Goal: Task Accomplishment & Management: Manage account settings

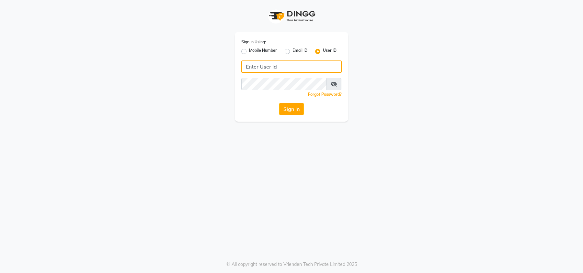
click at [249, 65] on input "Username" at bounding box center [291, 67] width 100 height 12
type input "beard&thebrows"
click at [242, 152] on div "Sign In Using: Mobile Number Email ID User ID beard&thebrows Remember me Forgot…" at bounding box center [291, 136] width 583 height 273
click at [335, 84] on icon at bounding box center [334, 84] width 6 height 5
click at [299, 108] on button "Sign In" at bounding box center [291, 109] width 25 height 12
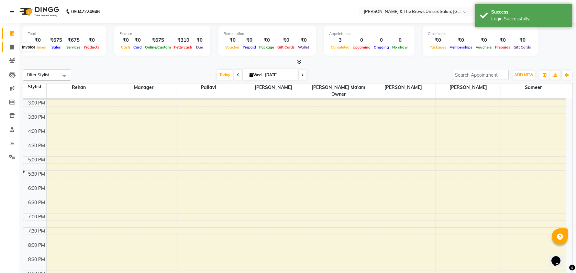
click at [12, 47] on icon at bounding box center [12, 47] width 4 height 5
select select "872"
select select "service"
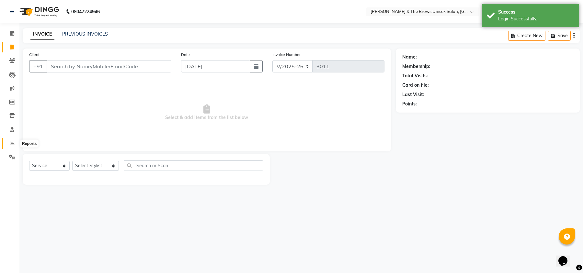
click at [11, 143] on icon at bounding box center [12, 143] width 5 height 5
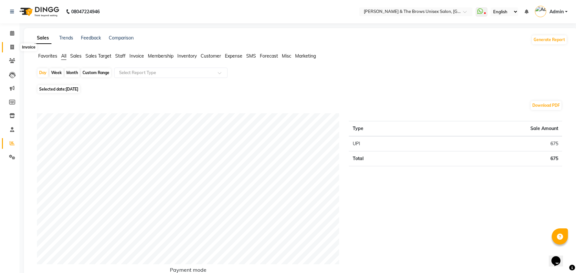
click at [12, 44] on span at bounding box center [11, 47] width 11 height 7
select select "service"
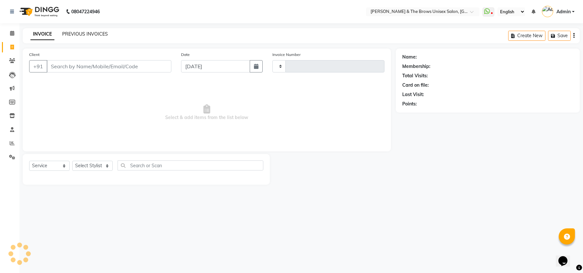
type input "3011"
select select "872"
click at [82, 32] on link "PREVIOUS INVOICES" at bounding box center [85, 34] width 46 height 6
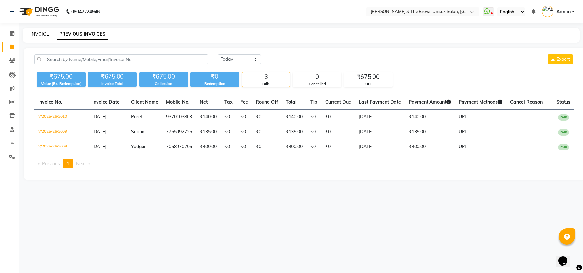
click at [40, 32] on link "INVOICE" at bounding box center [39, 34] width 18 height 6
select select "872"
select select "service"
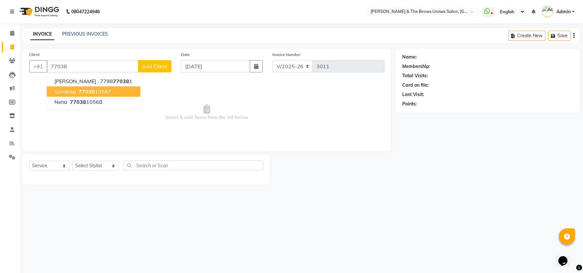
click at [84, 91] on span "77038" at bounding box center [87, 91] width 16 height 6
type input "7703810567"
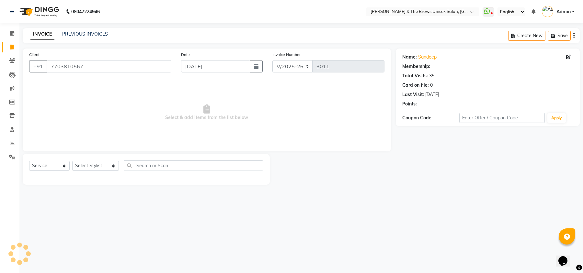
select select "1: Object"
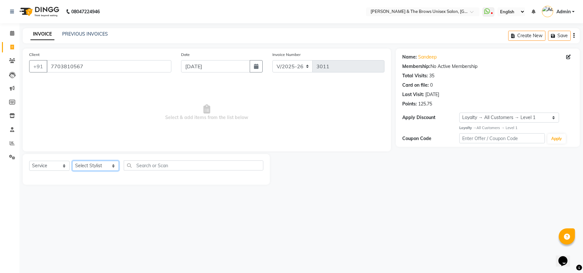
click at [107, 169] on select "Select Stylist[PERSON_NAME] manager[PERSON_NAME]n[PERSON_NAME]i ma'am owner[PER…" at bounding box center [95, 166] width 47 height 10
select select "15229"
click at [72, 161] on select "Select Stylist[PERSON_NAME] manager[PERSON_NAME]n[PERSON_NAME]i ma'am owner[PER…" at bounding box center [95, 166] width 47 height 10
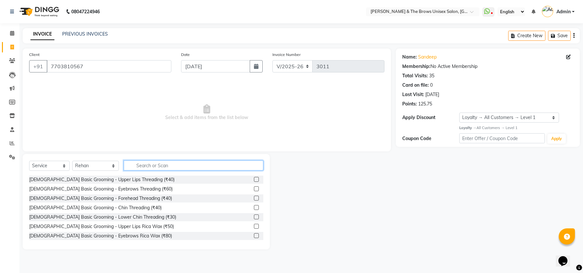
click at [131, 165] on input "text" at bounding box center [194, 166] width 140 height 10
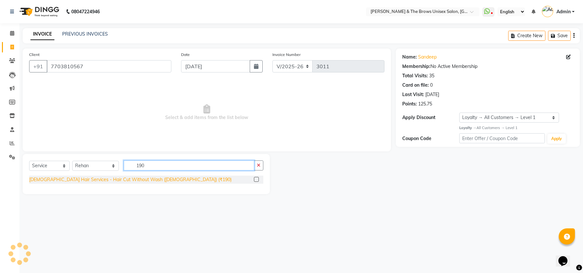
type input "190"
click at [108, 179] on div "[DEMOGRAPHIC_DATA] Hair Services - Hair Cut Without Wash ([DEMOGRAPHIC_DATA]) (…" at bounding box center [130, 180] width 202 height 7
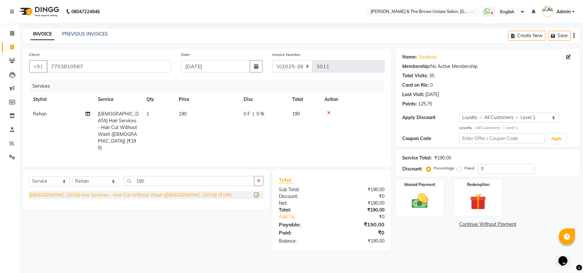
checkbox input "false"
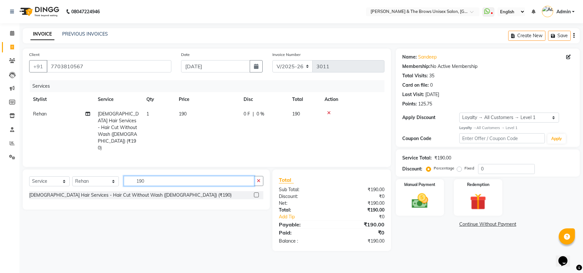
click at [143, 176] on input "190" at bounding box center [189, 181] width 131 height 10
type input "1"
type input "340"
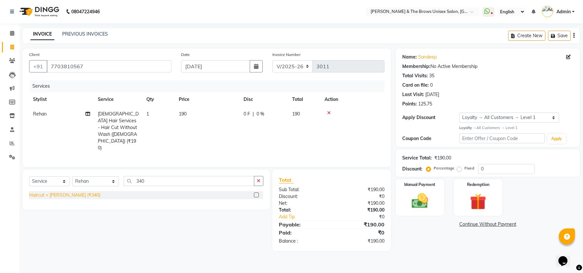
click at [74, 192] on div "Haircut + [PERSON_NAME] (₹340)" at bounding box center [64, 195] width 71 height 7
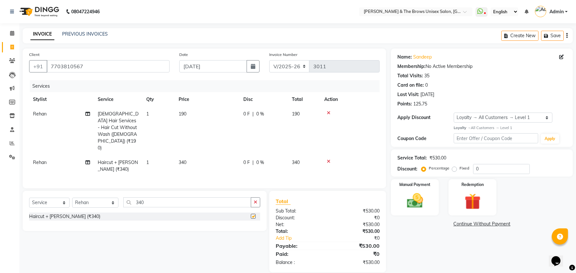
checkbox input "false"
click at [325, 115] on div at bounding box center [350, 113] width 51 height 5
click at [328, 113] on icon at bounding box center [329, 113] width 4 height 5
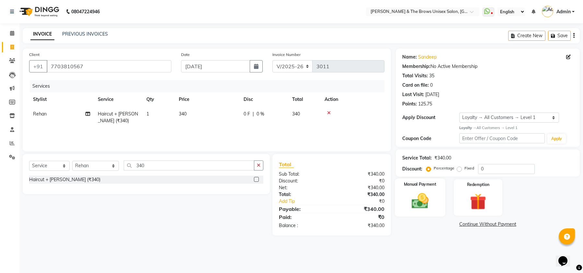
click at [429, 203] on img at bounding box center [420, 201] width 28 height 20
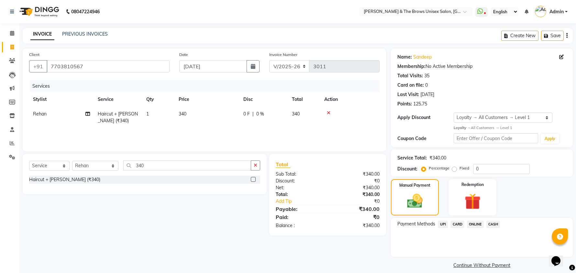
click at [444, 225] on span "UPI" at bounding box center [443, 224] width 10 height 7
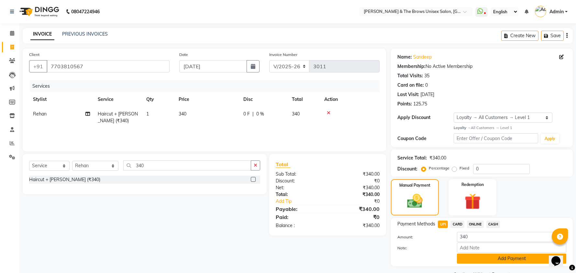
click at [477, 260] on button "Add Payment" at bounding box center [511, 259] width 109 height 10
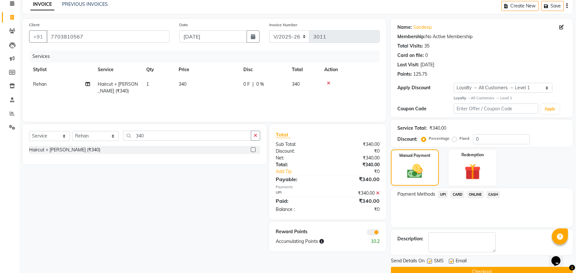
scroll to position [44, 0]
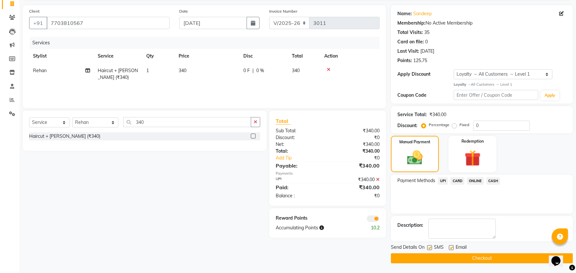
click at [430, 247] on label at bounding box center [430, 247] width 5 height 5
click at [430, 247] on input "checkbox" at bounding box center [430, 248] width 4 height 4
checkbox input "false"
click at [454, 256] on button "Checkout" at bounding box center [482, 259] width 182 height 10
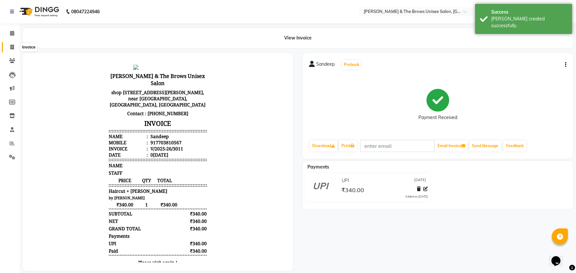
click at [13, 45] on icon at bounding box center [12, 47] width 4 height 5
select select "872"
select select "service"
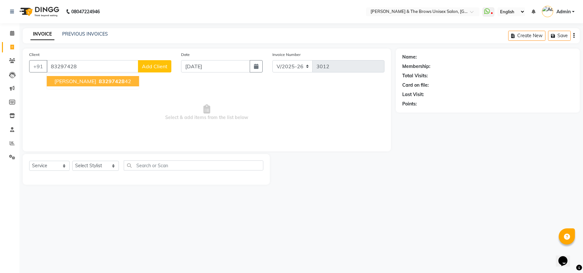
click at [99, 82] on span "83297428" at bounding box center [112, 81] width 26 height 6
type input "8329742842"
select select "1: Object"
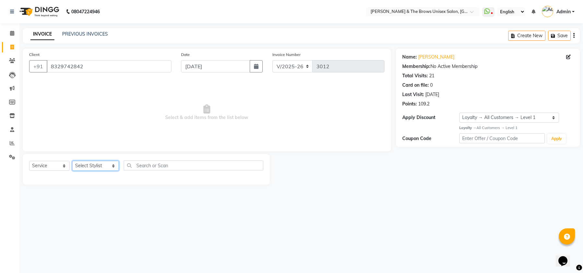
click at [106, 167] on select "Select Stylist[PERSON_NAME] manager[PERSON_NAME]n[PERSON_NAME]i ma'am owner[PER…" at bounding box center [95, 166] width 47 height 10
select select "35213"
click at [72, 161] on select "Select Stylist[PERSON_NAME] manager[PERSON_NAME]n[PERSON_NAME]i ma'am owner[PER…" at bounding box center [95, 166] width 47 height 10
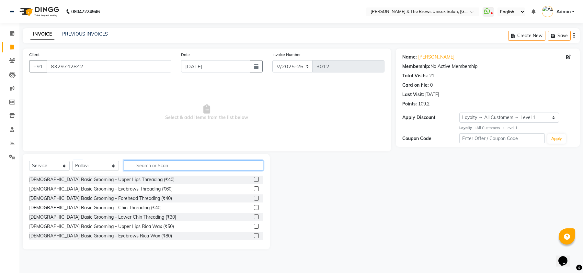
click at [129, 168] on input "text" at bounding box center [194, 166] width 140 height 10
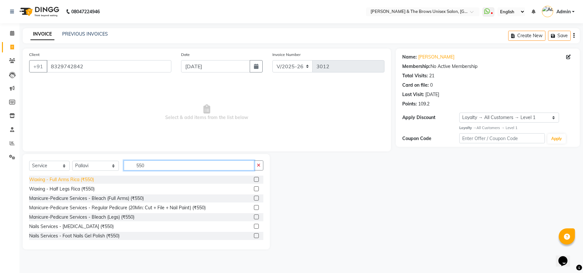
type input "550"
click at [67, 179] on div "Waxing - Full Arms Rica (₹550)" at bounding box center [61, 180] width 65 height 7
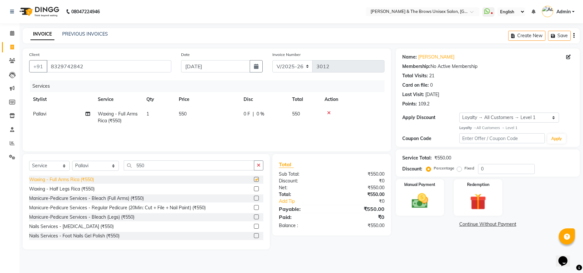
checkbox input "false"
click at [438, 205] on div "Manual Payment" at bounding box center [420, 198] width 51 height 38
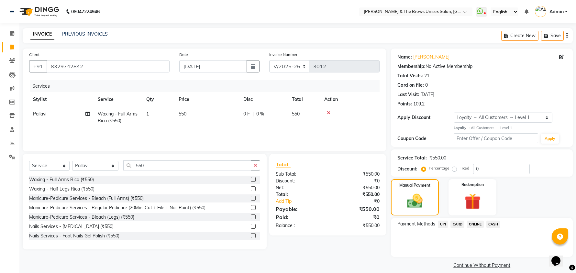
click at [440, 224] on span "UPI" at bounding box center [443, 224] width 10 height 7
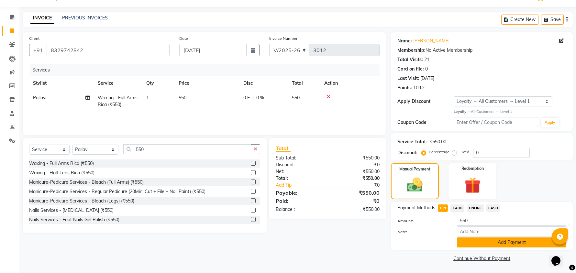
click at [489, 244] on button "Add Payment" at bounding box center [511, 243] width 109 height 10
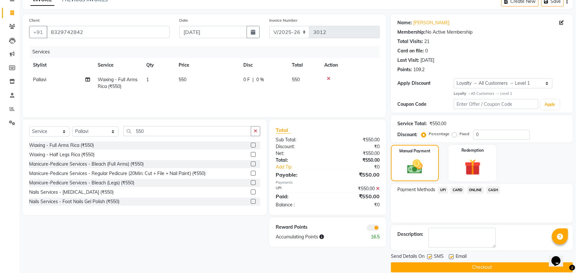
scroll to position [44, 0]
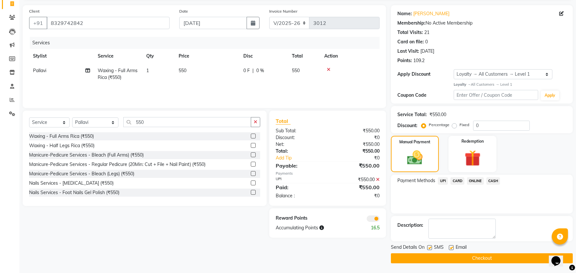
click at [430, 245] on label at bounding box center [430, 247] width 5 height 5
click at [430, 246] on input "checkbox" at bounding box center [430, 248] width 4 height 4
checkbox input "false"
click at [458, 256] on button "Checkout" at bounding box center [482, 259] width 182 height 10
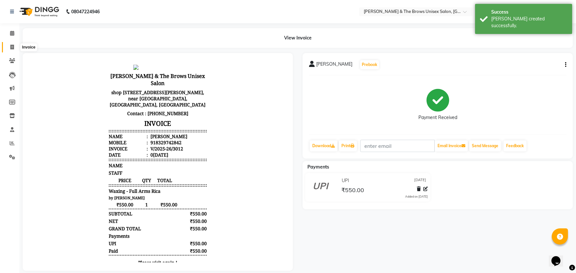
click at [12, 45] on icon at bounding box center [12, 47] width 4 height 5
select select "service"
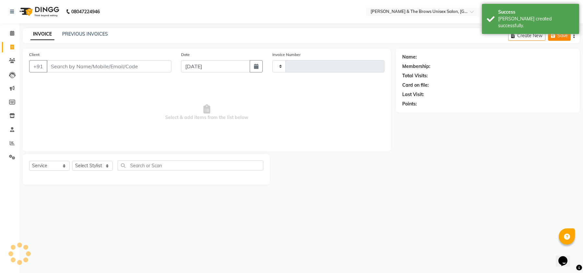
type input "3013"
select select "872"
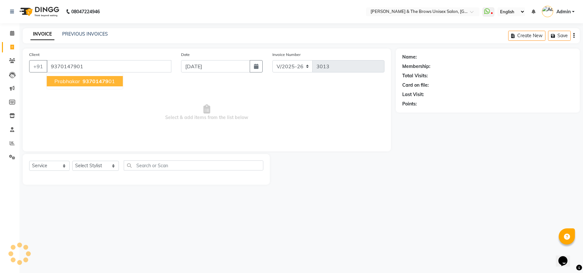
type input "9370147901"
select select "1: Object"
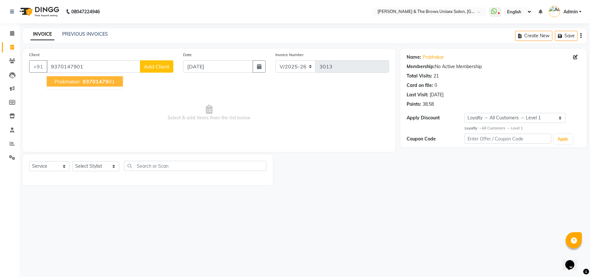
click at [96, 82] on span "93701479" at bounding box center [96, 81] width 26 height 6
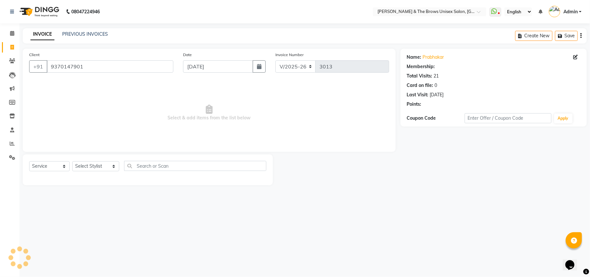
select select "1: Object"
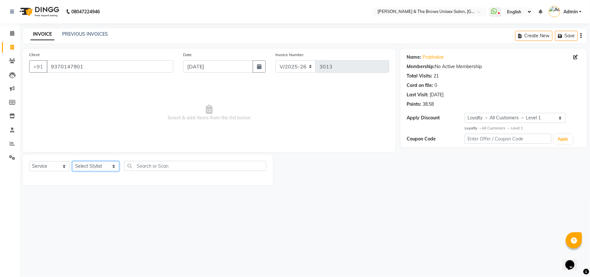
click at [104, 162] on select "Select Stylist[PERSON_NAME] manager[PERSON_NAME]n[PERSON_NAME]i ma'am owner[PER…" at bounding box center [95, 166] width 47 height 10
select select "15229"
click at [72, 161] on select "Select Stylist[PERSON_NAME] manager[PERSON_NAME]n[PERSON_NAME]i ma'am owner[PER…" at bounding box center [95, 166] width 47 height 10
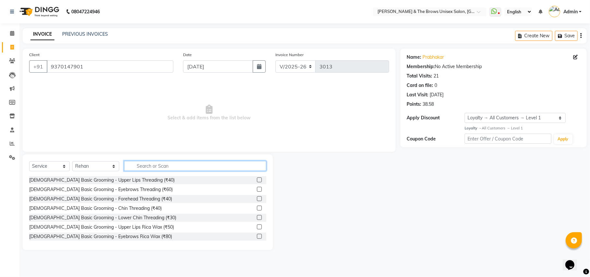
click at [138, 165] on input "text" at bounding box center [195, 166] width 142 height 10
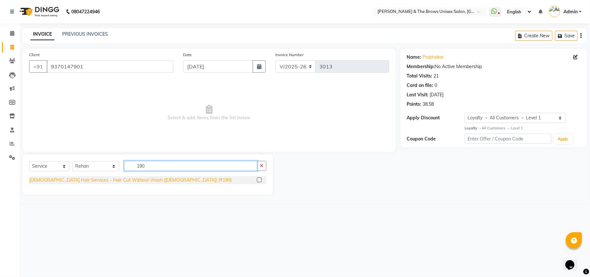
type input "190"
click at [136, 181] on div "[DEMOGRAPHIC_DATA] Hair Services - Hair Cut Without Wash ([DEMOGRAPHIC_DATA]) (…" at bounding box center [130, 180] width 202 height 7
checkbox input "false"
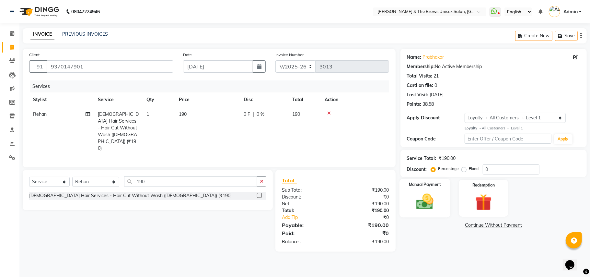
drag, startPoint x: 436, startPoint y: 205, endPoint x: 435, endPoint y: 212, distance: 6.6
click at [435, 206] on img at bounding box center [425, 201] width 28 height 20
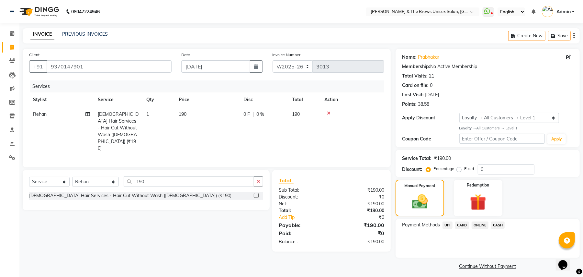
click at [447, 223] on span "UPI" at bounding box center [448, 224] width 10 height 7
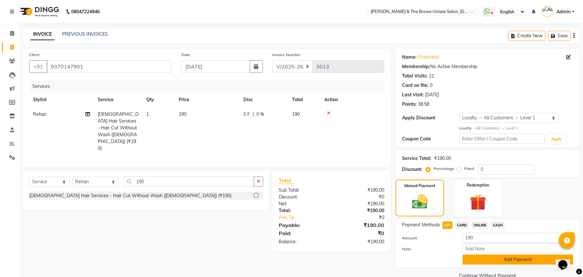
click at [496, 262] on button "Add Payment" at bounding box center [518, 259] width 111 height 10
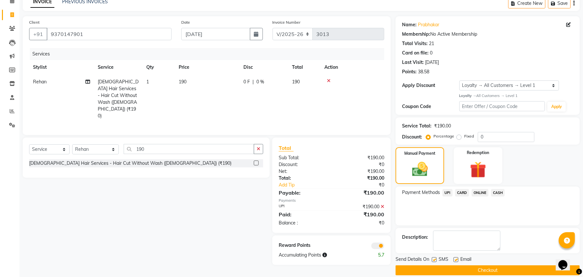
scroll to position [41, 0]
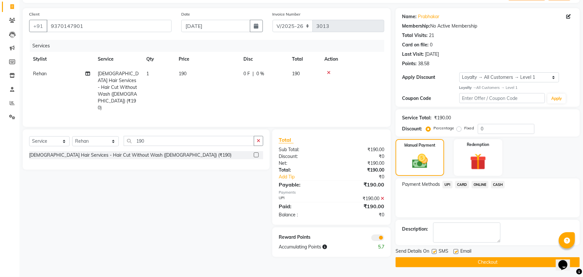
click at [435, 249] on label at bounding box center [434, 251] width 5 height 5
click at [435, 249] on input "checkbox" at bounding box center [434, 251] width 4 height 4
checkbox input "false"
click at [452, 263] on button "Checkout" at bounding box center [488, 262] width 184 height 10
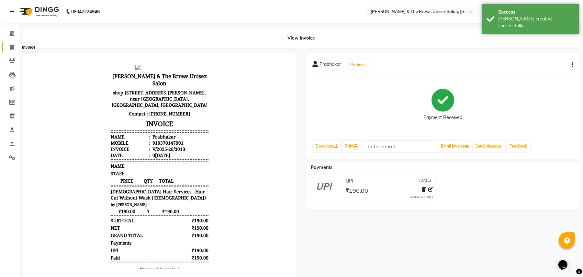
click at [13, 47] on icon at bounding box center [12, 47] width 4 height 5
select select "872"
select select "service"
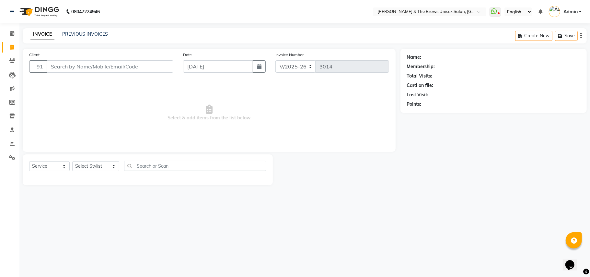
type input "3"
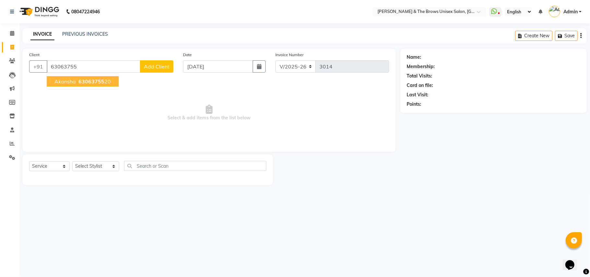
click at [78, 80] on span "63063755" at bounding box center [91, 81] width 26 height 6
type input "6306375520"
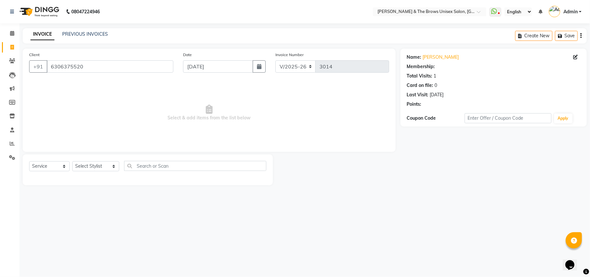
select select "1: Object"
click at [108, 167] on select "Select Stylist[PERSON_NAME] manager[PERSON_NAME]n[PERSON_NAME]i ma'am owner[PER…" at bounding box center [95, 166] width 47 height 10
select select "35213"
click at [72, 161] on select "Select Stylist[PERSON_NAME] manager[PERSON_NAME]n[PERSON_NAME]i ma'am owner[PER…" at bounding box center [95, 166] width 47 height 10
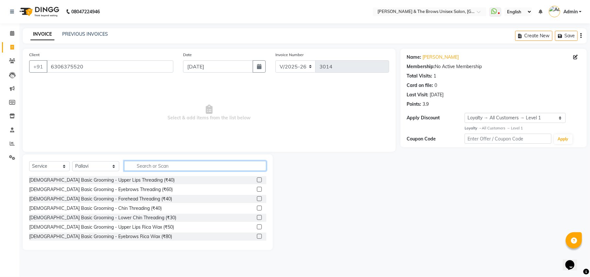
click at [139, 165] on input "text" at bounding box center [195, 166] width 142 height 10
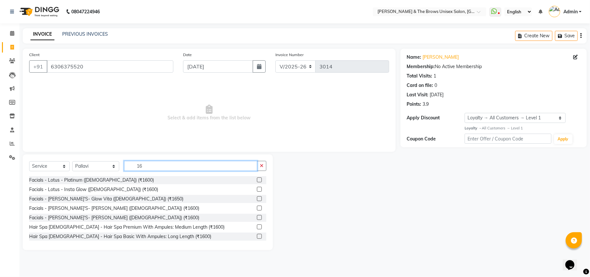
type input "1"
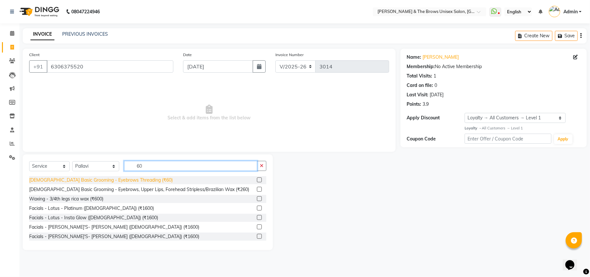
type input "60"
click at [124, 179] on div "[DEMOGRAPHIC_DATA] Basic Grooming - Eyebrows Threading (₹60)" at bounding box center [100, 180] width 143 height 7
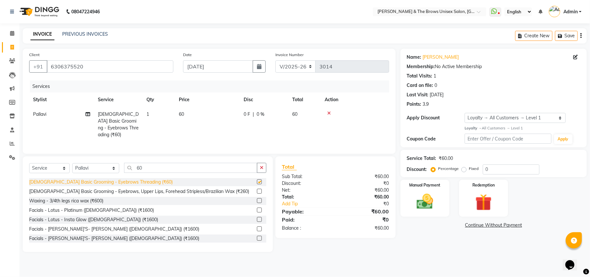
checkbox input "false"
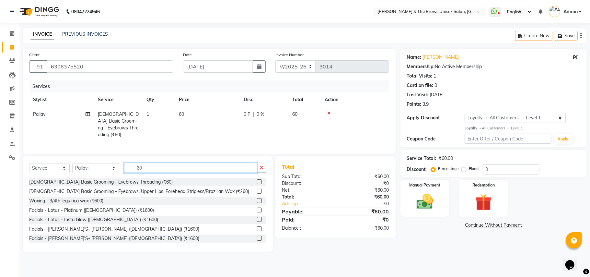
click at [141, 167] on input "60" at bounding box center [190, 168] width 133 height 10
type input "6"
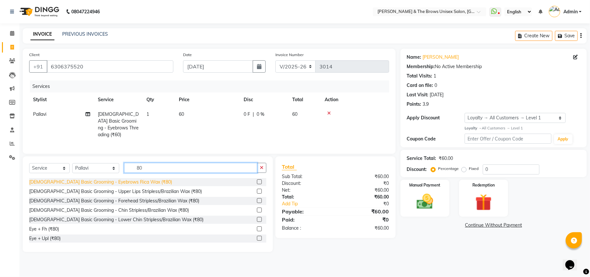
type input "80"
click at [93, 183] on div "[DEMOGRAPHIC_DATA] Basic Grooming - Eyebrows Rica Wax (₹80)" at bounding box center [100, 181] width 143 height 7
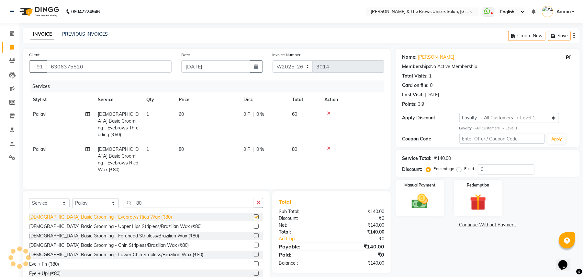
checkbox input "false"
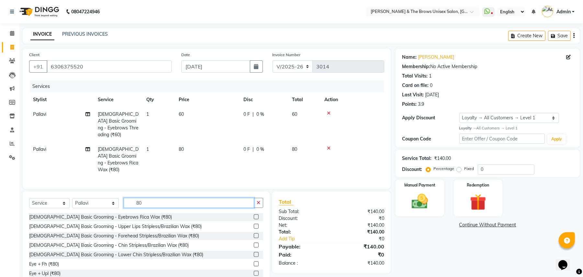
click at [143, 198] on input "80" at bounding box center [189, 203] width 131 height 10
type input "8"
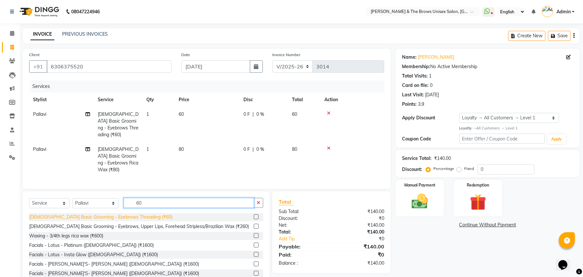
type input "60"
click at [130, 213] on div "[DEMOGRAPHIC_DATA] Basic Grooming - Eyebrows Threading (₹60)" at bounding box center [100, 216] width 143 height 7
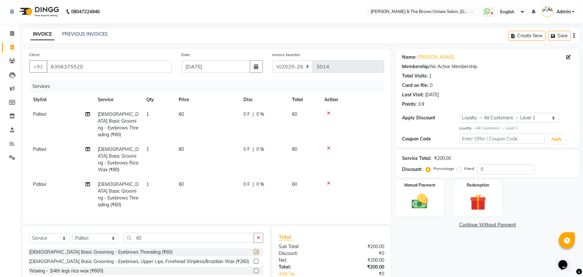
checkbox input "false"
click at [330, 146] on icon at bounding box center [329, 148] width 4 height 5
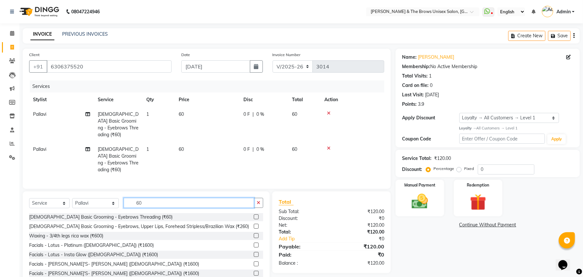
click at [140, 198] on input "60" at bounding box center [189, 203] width 131 height 10
type input "6"
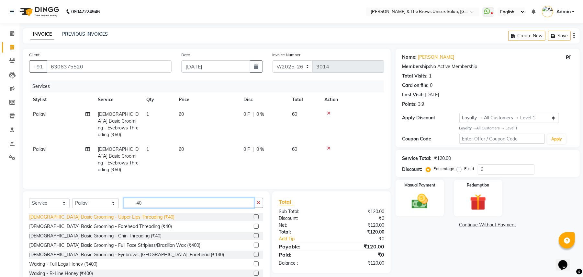
type input "40"
click at [106, 213] on div "[DEMOGRAPHIC_DATA] Basic Grooming - Upper Lips Threading (₹40)" at bounding box center [101, 216] width 145 height 7
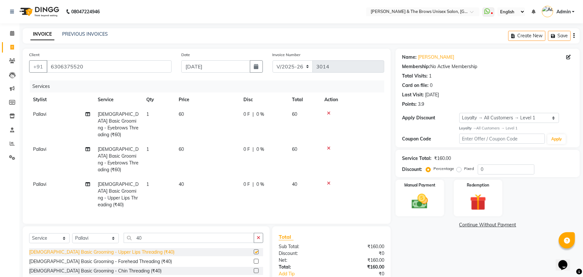
checkbox input "false"
click at [434, 207] on img at bounding box center [420, 201] width 28 height 20
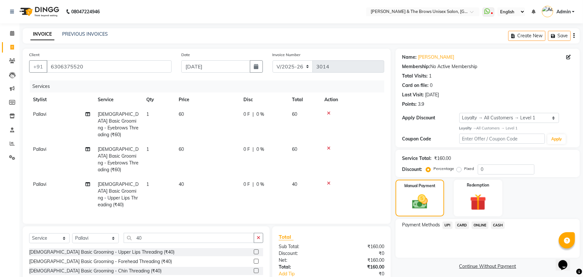
click at [449, 224] on span "UPI" at bounding box center [448, 224] width 10 height 7
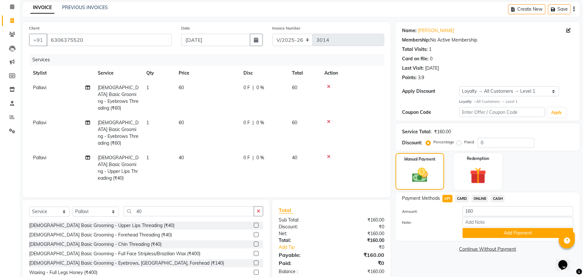
scroll to position [41, 0]
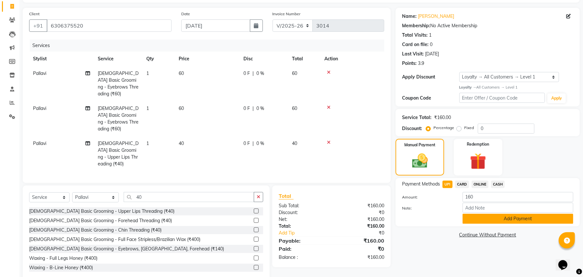
click at [496, 218] on button "Add Payment" at bounding box center [518, 218] width 111 height 10
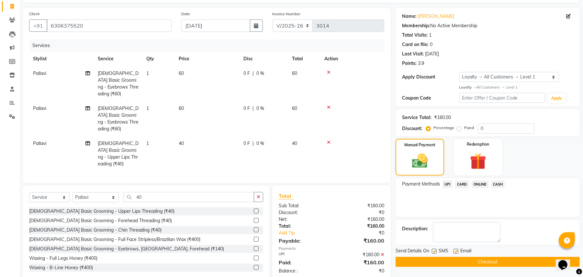
click at [432, 250] on label at bounding box center [434, 250] width 5 height 5
click at [432, 250] on input "checkbox" at bounding box center [434, 251] width 4 height 4
checkbox input "false"
click at [452, 260] on button "Checkout" at bounding box center [488, 262] width 184 height 10
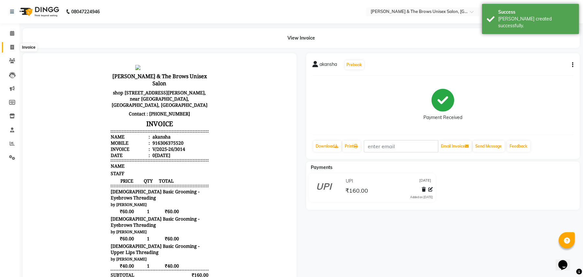
click at [11, 47] on icon at bounding box center [12, 47] width 4 height 5
select select "service"
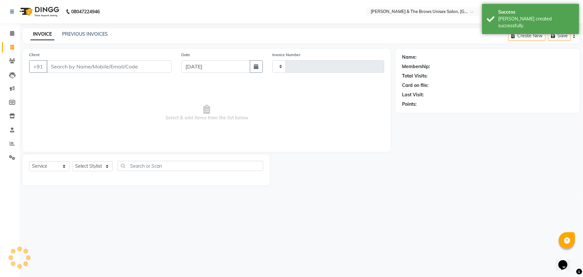
type input "3015"
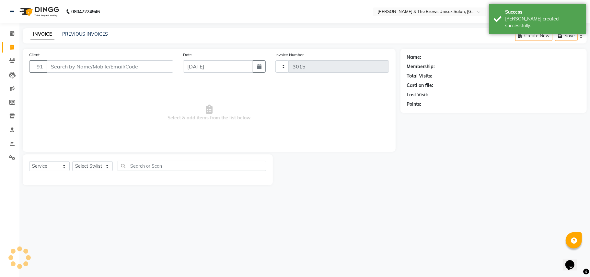
select select "872"
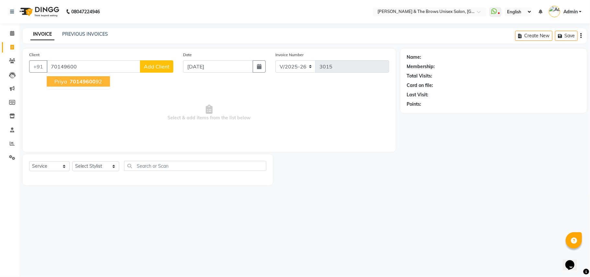
click at [78, 80] on span "70149600" at bounding box center [83, 81] width 26 height 6
type input "7014960092"
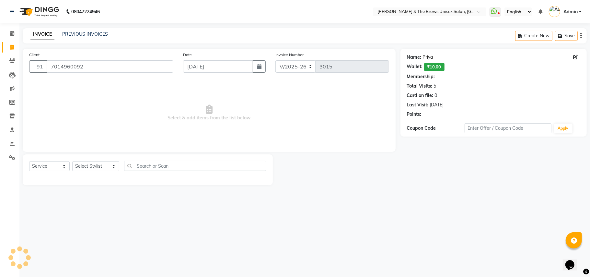
click at [428, 57] on link "Priya" at bounding box center [428, 57] width 10 height 7
select select "1: Object"
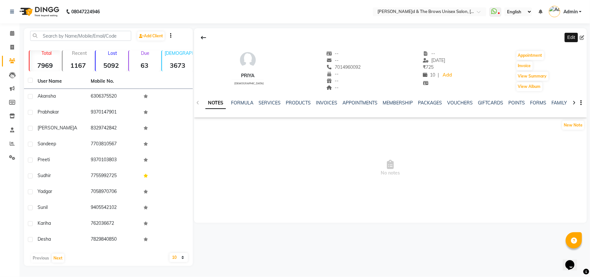
click at [583, 37] on icon at bounding box center [581, 37] width 5 height 5
select select "22"
select select "[DEMOGRAPHIC_DATA]"
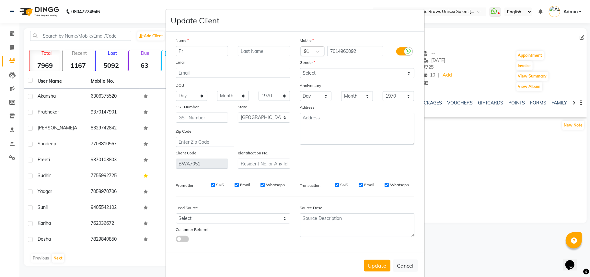
type input "P"
type input "hiya"
click at [374, 266] on button "Update" at bounding box center [377, 265] width 26 height 12
select select
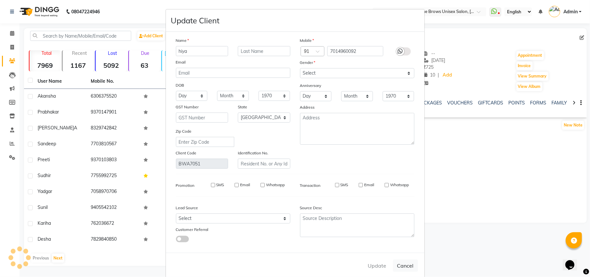
select select
select select "null"
select select
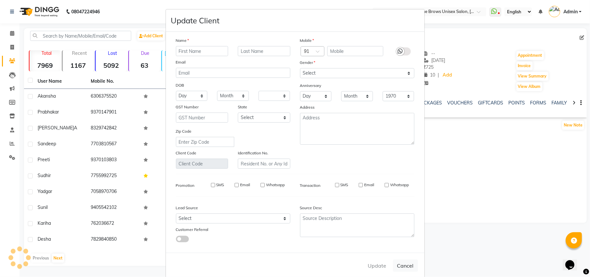
select select
checkbox input "false"
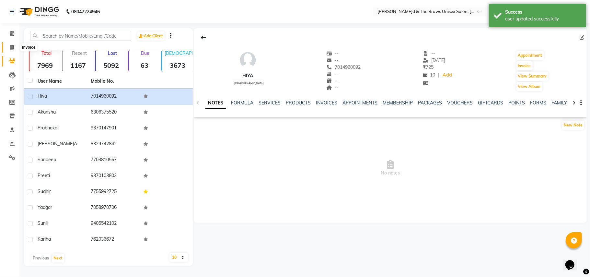
click at [12, 47] on icon at bounding box center [12, 47] width 4 height 5
select select "service"
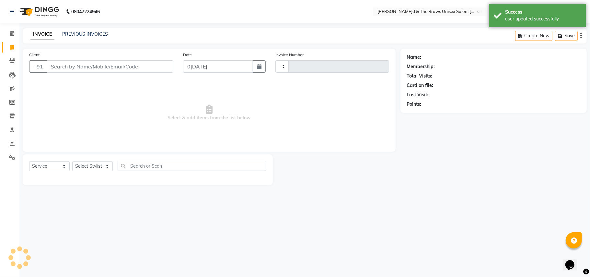
type input "3015"
select select "872"
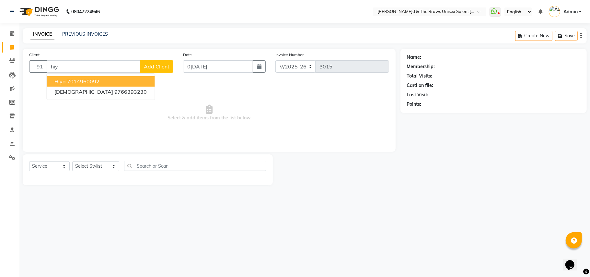
click at [74, 82] on ngb-highlight "7014960092" at bounding box center [83, 81] width 32 height 6
type input "7014960092"
select select "1: Object"
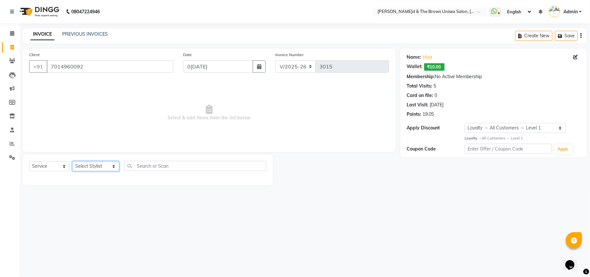
click at [109, 166] on select "Select Stylist[PERSON_NAME] manager[PERSON_NAME]n[PERSON_NAME]i ma'am owner[PER…" at bounding box center [95, 166] width 47 height 10
select select "82231"
click at [72, 161] on select "Select Stylist[PERSON_NAME] manager[PERSON_NAME]n[PERSON_NAME]i ma'am owner[PER…" at bounding box center [95, 166] width 47 height 10
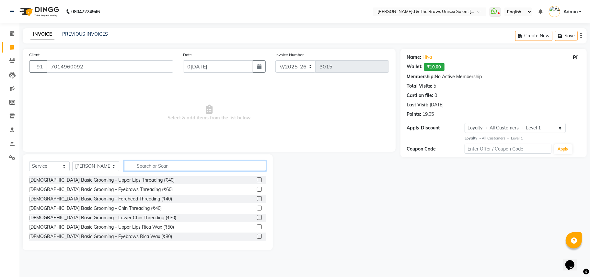
click at [134, 166] on input "text" at bounding box center [195, 166] width 142 height 10
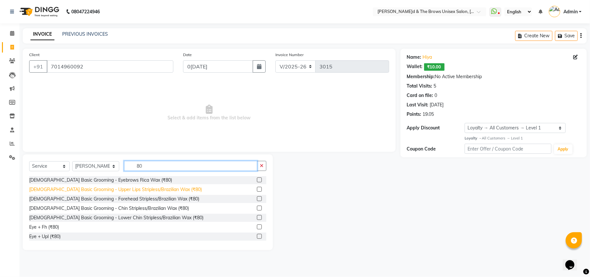
type input "80"
click at [103, 190] on div "[DEMOGRAPHIC_DATA] Basic Grooming - Upper Lips Stripless/Brazilian Wax (₹80)" at bounding box center [115, 189] width 173 height 7
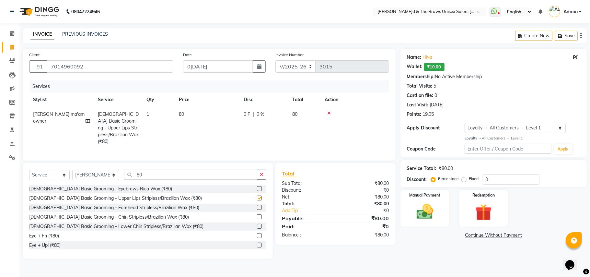
checkbox input "false"
click at [137, 174] on input "80" at bounding box center [190, 174] width 133 height 10
type input "8"
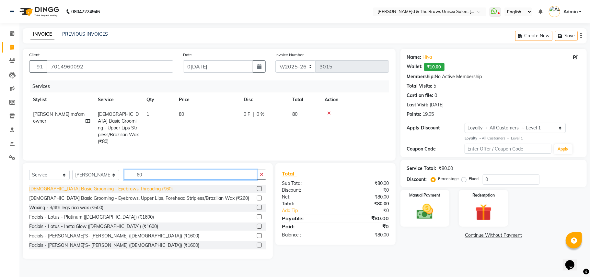
type input "60"
click at [65, 187] on div "[DEMOGRAPHIC_DATA] Basic Grooming - Eyebrows Threading (₹60)" at bounding box center [100, 188] width 143 height 7
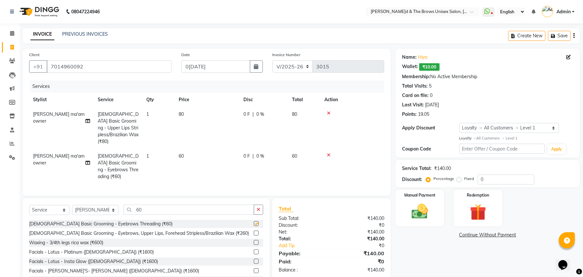
checkbox input "false"
click at [154, 204] on input "60" at bounding box center [189, 209] width 131 height 10
type input "6"
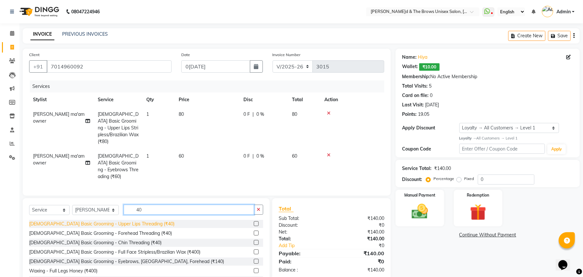
type input "40"
click at [140, 220] on div "[DEMOGRAPHIC_DATA] Basic Grooming - Upper Lips Threading (₹40)" at bounding box center [101, 223] width 145 height 7
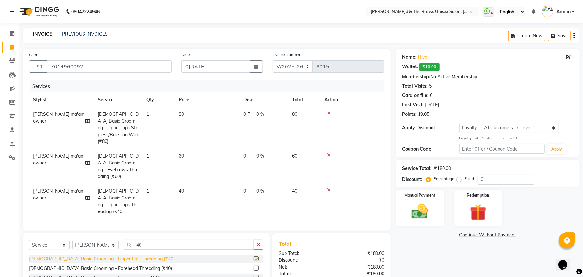
checkbox input "false"
click at [428, 215] on img at bounding box center [420, 211] width 28 height 20
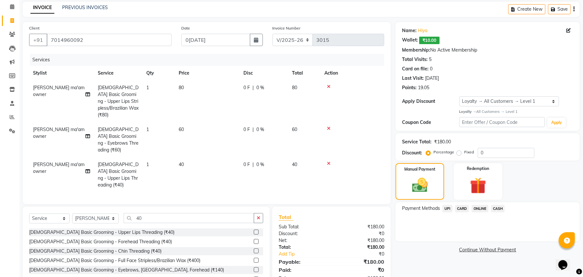
scroll to position [47, 0]
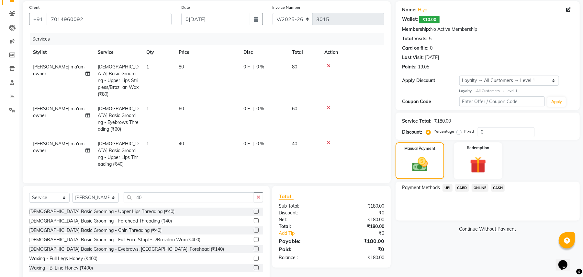
click at [449, 187] on span "UPI" at bounding box center [448, 187] width 10 height 7
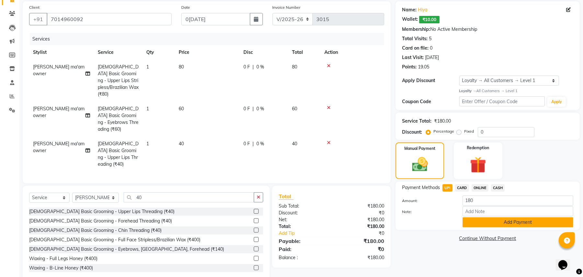
click at [492, 222] on button "Add Payment" at bounding box center [518, 222] width 111 height 10
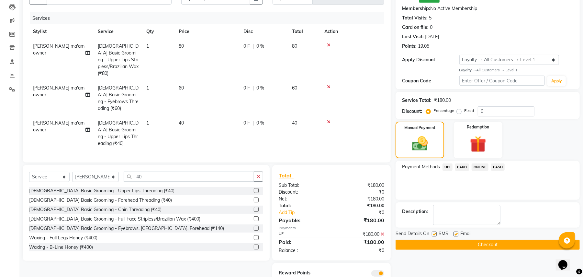
scroll to position [79, 0]
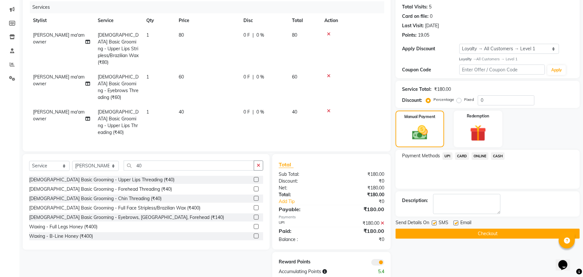
click at [435, 221] on label at bounding box center [434, 222] width 5 height 5
click at [435, 221] on input "checkbox" at bounding box center [434, 223] width 4 height 4
checkbox input "false"
click at [485, 233] on button "Checkout" at bounding box center [488, 233] width 184 height 10
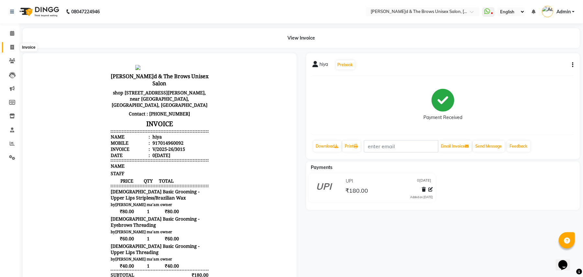
click at [12, 48] on icon at bounding box center [12, 47] width 4 height 5
select select "service"
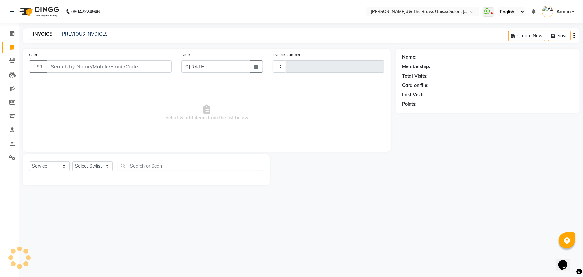
type input "3016"
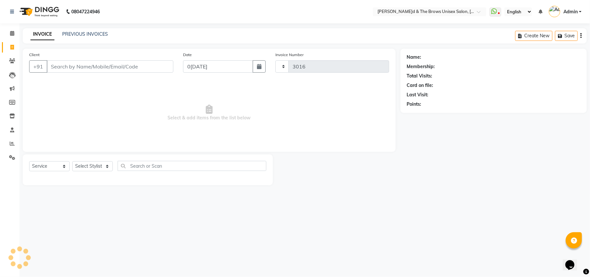
select select "872"
type input "9372833686"
click at [147, 68] on span "Add Client" at bounding box center [157, 66] width 26 height 6
select select "22"
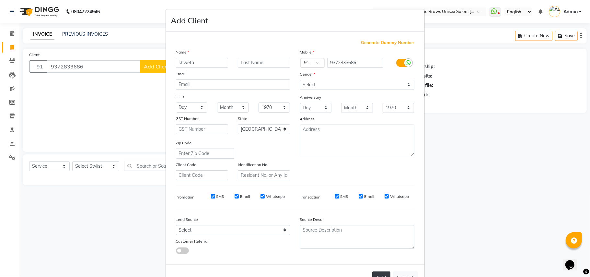
type input "shweta"
click at [378, 271] on button "Add" at bounding box center [381, 277] width 18 height 12
click at [406, 86] on select "Select [DEMOGRAPHIC_DATA] [DEMOGRAPHIC_DATA] Other Prefer Not To Say" at bounding box center [357, 85] width 114 height 10
select select "[DEMOGRAPHIC_DATA]"
click at [300, 80] on select "Select [DEMOGRAPHIC_DATA] [DEMOGRAPHIC_DATA] Other Prefer Not To Say" at bounding box center [357, 85] width 114 height 10
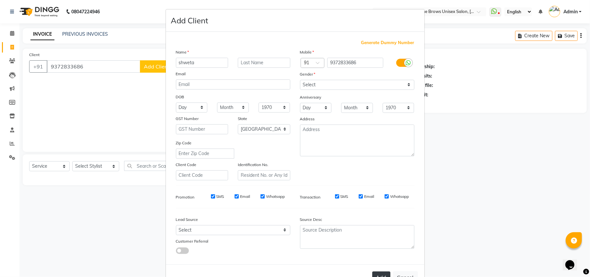
click at [377, 271] on button "Add" at bounding box center [381, 277] width 18 height 12
select select
select select "null"
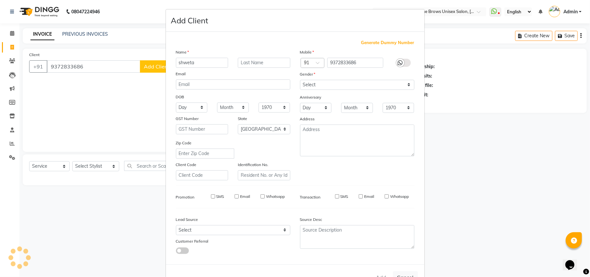
select select
checkbox input "false"
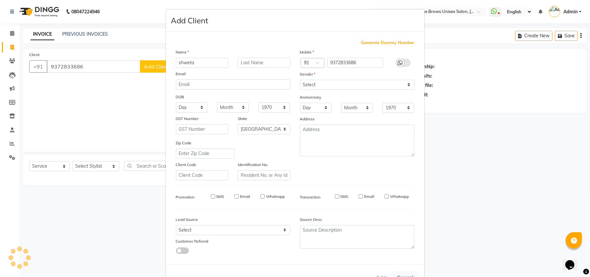
checkbox input "false"
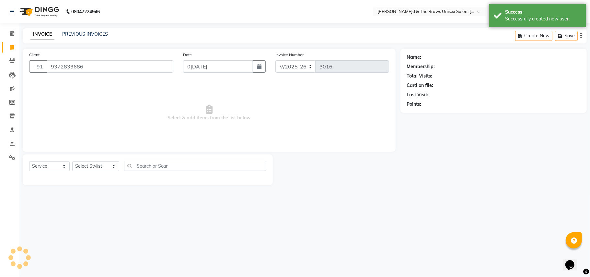
select select "1: Object"
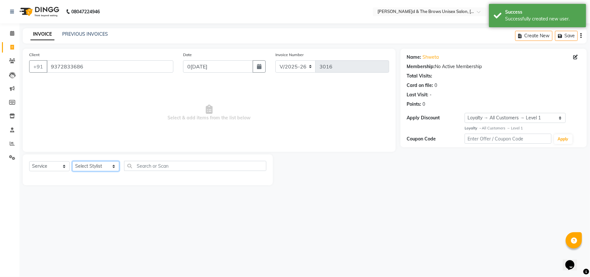
click at [106, 166] on select "Select Stylist[PERSON_NAME] manager[PERSON_NAME]n[PERSON_NAME]i ma'am owner[PER…" at bounding box center [95, 166] width 47 height 10
select select "35213"
click at [72, 161] on select "Select Stylist[PERSON_NAME] manager[PERSON_NAME]n[PERSON_NAME]i ma'am owner[PER…" at bounding box center [95, 166] width 47 height 10
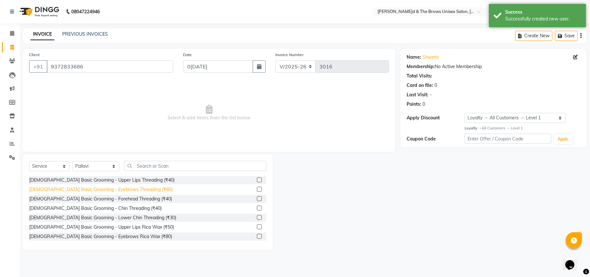
click at [127, 191] on div "[DEMOGRAPHIC_DATA] Basic Grooming - Eyebrows Threading (₹60)" at bounding box center [100, 189] width 143 height 7
checkbox input "false"
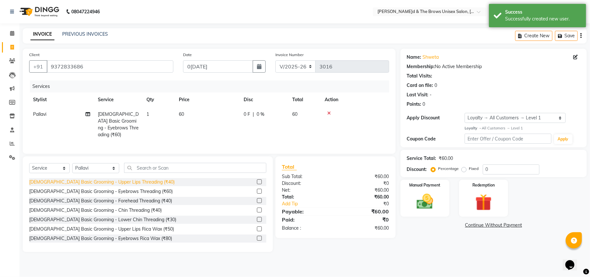
click at [132, 180] on div "[DEMOGRAPHIC_DATA] Basic Grooming - Upper Lips Threading (₹40)" at bounding box center [101, 181] width 145 height 7
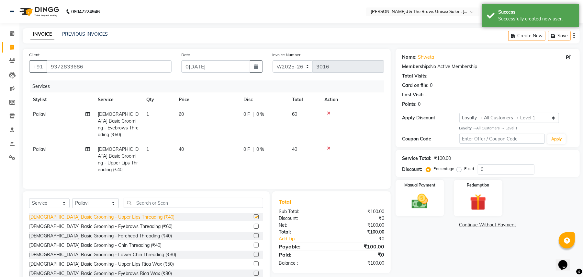
checkbox input "false"
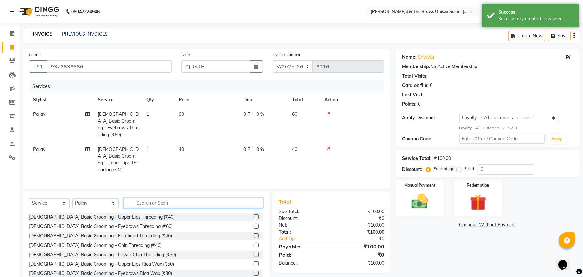
click at [134, 198] on input "text" at bounding box center [194, 203] width 140 height 10
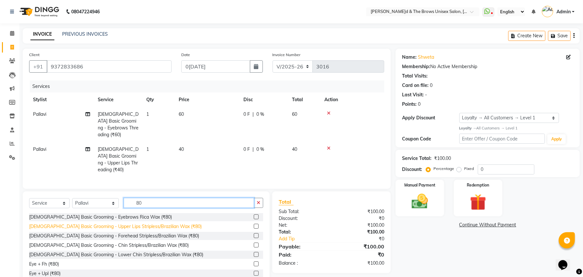
type input "80"
click at [108, 223] on div "[DEMOGRAPHIC_DATA] Basic Grooming - Upper Lips Stripless/Brazilian Wax (₹80)" at bounding box center [115, 226] width 173 height 7
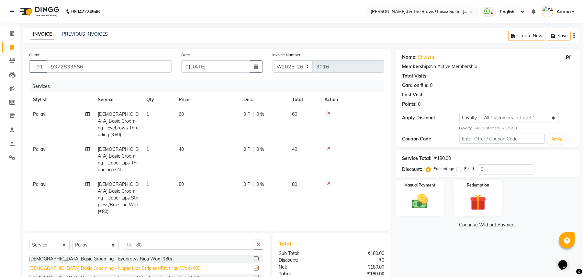
checkbox input "false"
click at [432, 205] on img at bounding box center [420, 201] width 28 height 20
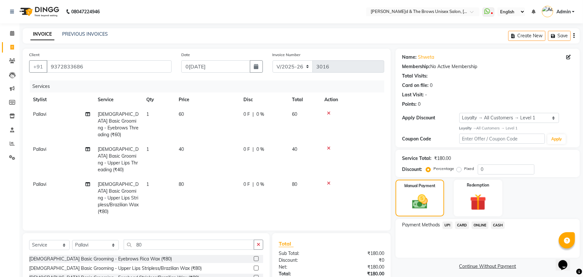
click at [449, 223] on span "UPI" at bounding box center [448, 224] width 10 height 7
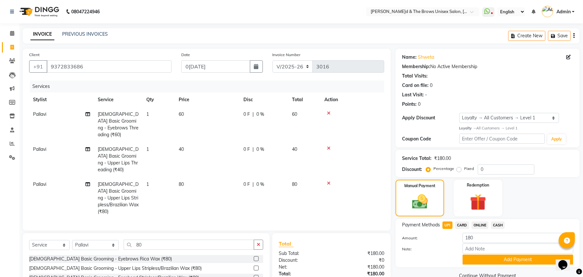
scroll to position [47, 0]
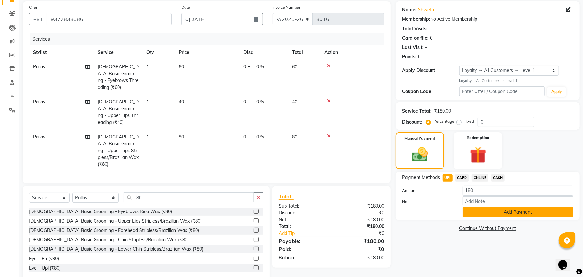
click at [497, 209] on button "Add Payment" at bounding box center [518, 212] width 111 height 10
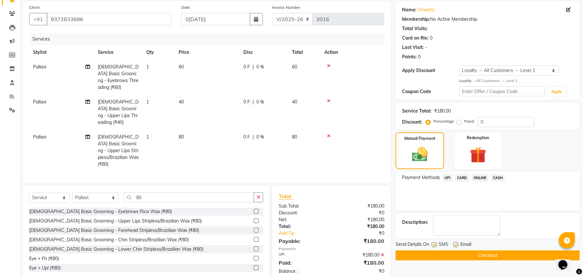
click at [434, 244] on label at bounding box center [434, 244] width 5 height 5
click at [434, 244] on input "checkbox" at bounding box center [434, 245] width 4 height 4
checkbox input "false"
click at [458, 252] on button "Checkout" at bounding box center [488, 255] width 184 height 10
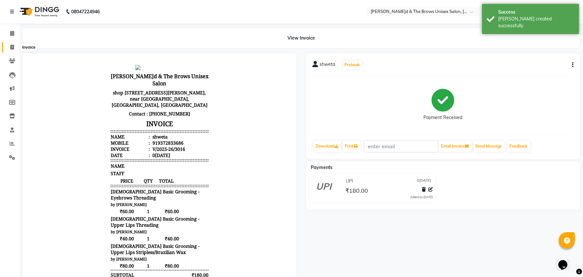
click at [12, 45] on icon at bounding box center [12, 47] width 4 height 5
select select "service"
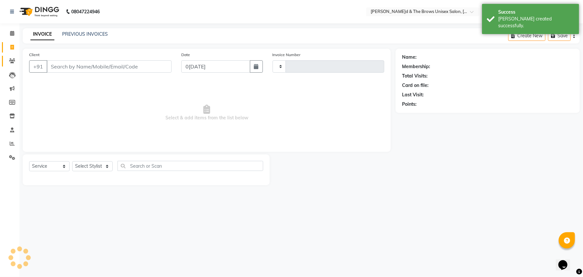
type input "3017"
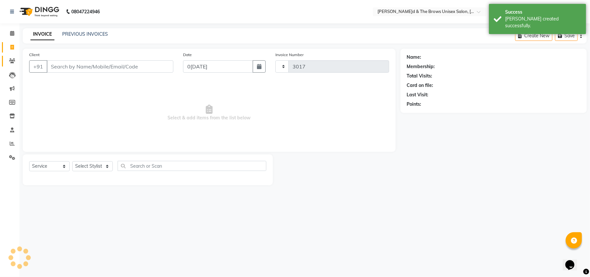
select select "872"
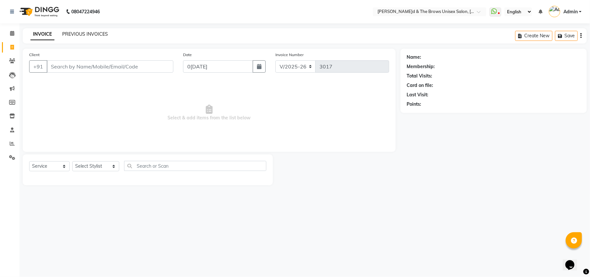
click at [93, 33] on link "PREVIOUS INVOICES" at bounding box center [85, 34] width 46 height 6
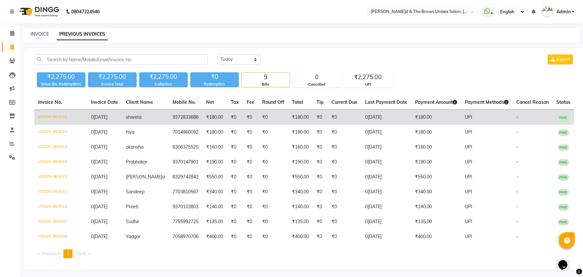
click at [233, 116] on td "₹0" at bounding box center [235, 117] width 16 height 15
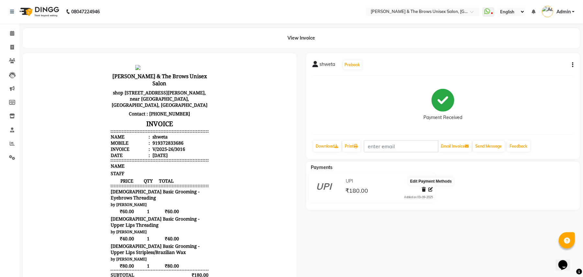
click at [433, 188] on icon at bounding box center [430, 189] width 5 height 5
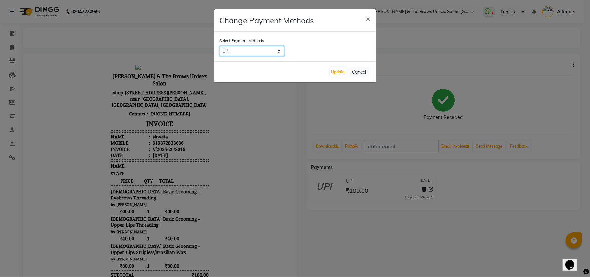
click at [278, 51] on select "UPI CARD ONLINE CASH" at bounding box center [252, 51] width 65 height 10
click at [298, 111] on ngb-modal-window "Change Payment Methods × Select Payment Methods UPI CARD ONLINE CASH Update Can…" at bounding box center [295, 138] width 590 height 277
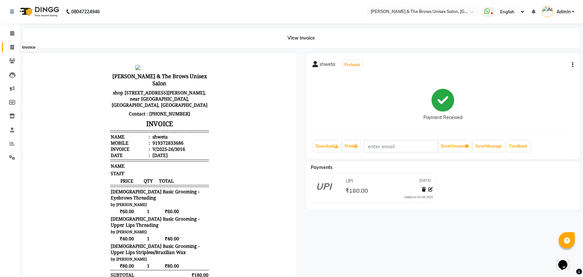
click at [12, 46] on icon at bounding box center [12, 47] width 4 height 5
select select "872"
select select "service"
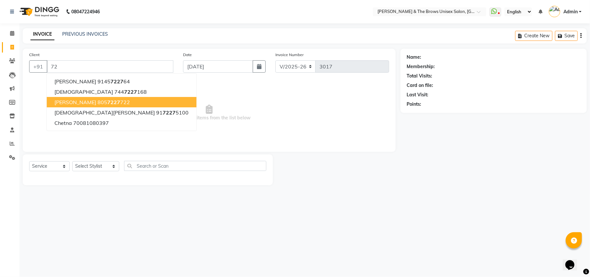
type input "7"
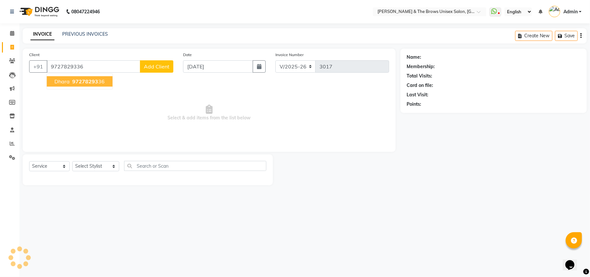
type input "9727829336"
select select "1: Object"
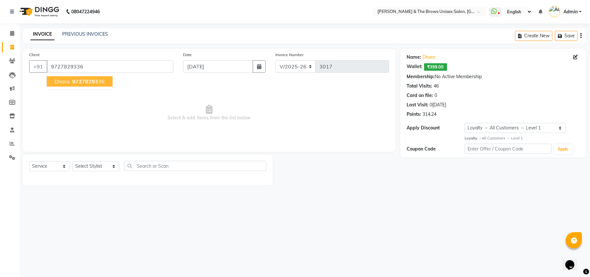
click at [81, 81] on span "97278293" at bounding box center [85, 81] width 26 height 6
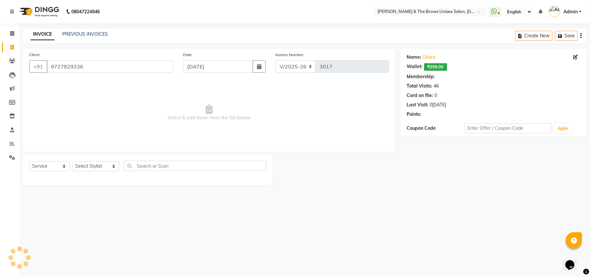
select select "1: Object"
click at [114, 166] on div "Select Service Product Membership Package Voucher Prepaid Gift Card Select Styl…" at bounding box center [147, 168] width 237 height 15
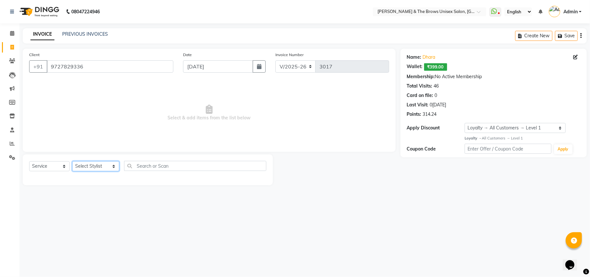
click at [108, 164] on select "Select Stylist[PERSON_NAME] manager[PERSON_NAME]n[PERSON_NAME]i ma'am owner[PER…" at bounding box center [95, 166] width 47 height 10
select select "35213"
click at [72, 161] on select "Select Stylist[PERSON_NAME] manager[PERSON_NAME]n[PERSON_NAME]i ma'am owner[PER…" at bounding box center [95, 166] width 47 height 10
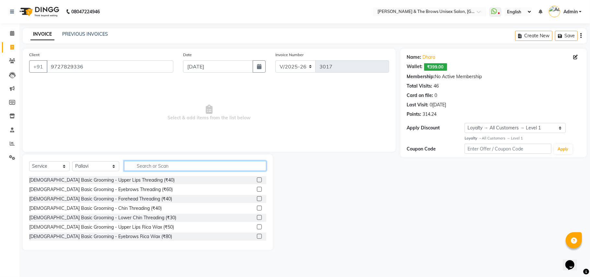
click at [132, 164] on input "text" at bounding box center [195, 166] width 142 height 10
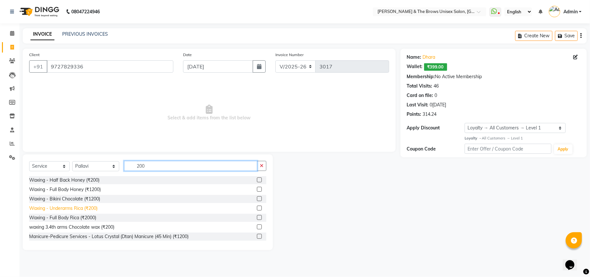
type input "200"
click at [77, 207] on div "Waxing - Underarms Rica (₹200)" at bounding box center [63, 208] width 68 height 7
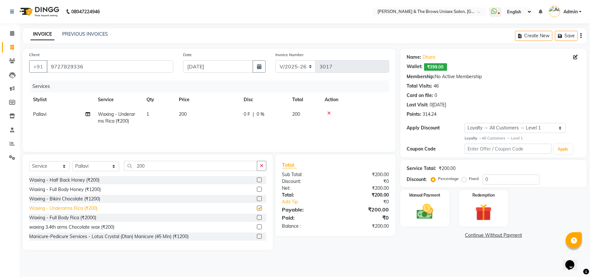
checkbox input "false"
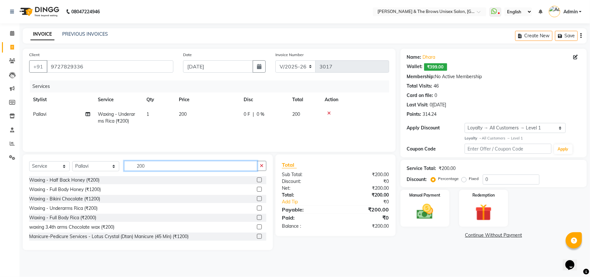
click at [139, 163] on input "200" at bounding box center [190, 166] width 133 height 10
type input "2"
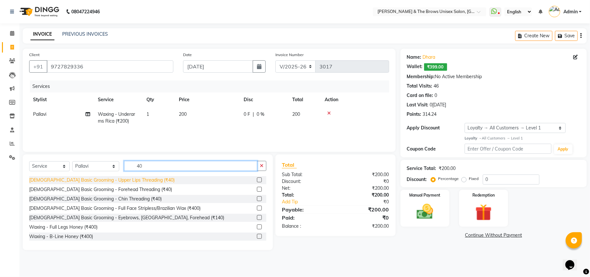
type input "40"
click at [137, 179] on div "[DEMOGRAPHIC_DATA] Basic Grooming - Upper Lips Threading (₹40)" at bounding box center [101, 180] width 145 height 7
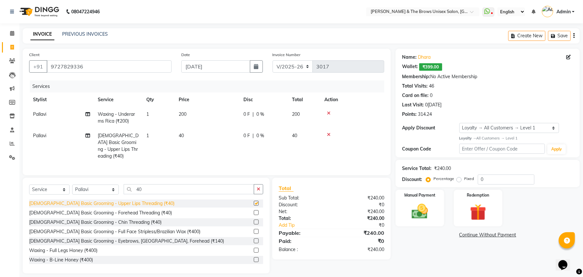
checkbox input "false"
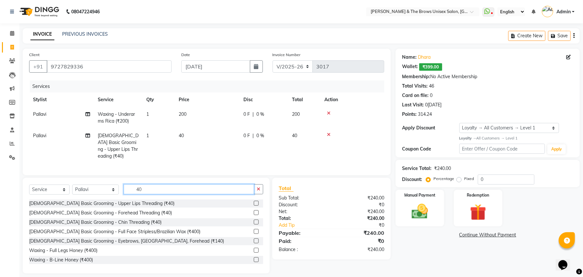
click at [139, 187] on input "40" at bounding box center [189, 189] width 131 height 10
type input "4"
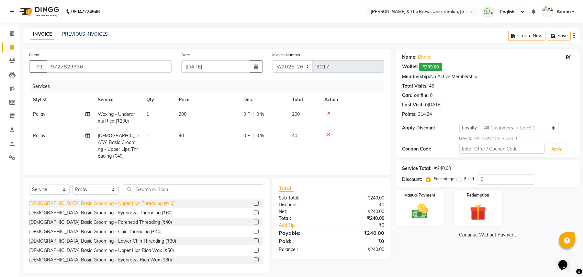
click at [127, 201] on div "[DEMOGRAPHIC_DATA] Basic Grooming - Upper Lips Threading (₹40)" at bounding box center [101, 203] width 145 height 7
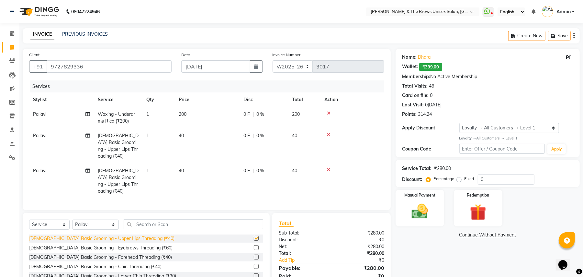
checkbox input "false"
click at [126, 219] on input "text" at bounding box center [194, 224] width 140 height 10
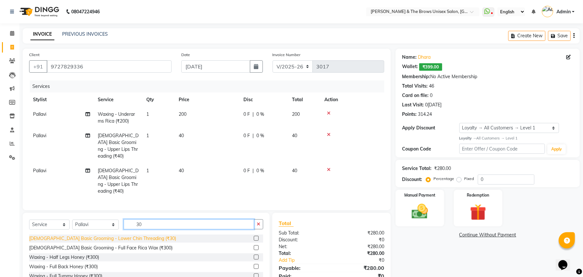
type input "30"
click at [123, 235] on div "[DEMOGRAPHIC_DATA] Basic Grooming - Lower Chin Threading (₹30)" at bounding box center [102, 238] width 147 height 7
checkbox input "false"
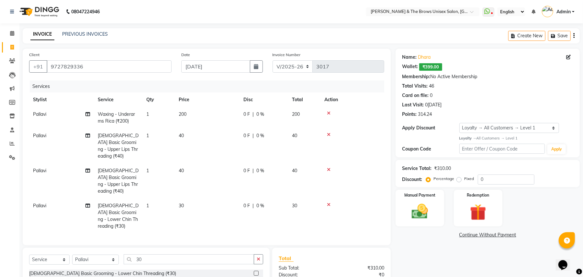
scroll to position [62, 0]
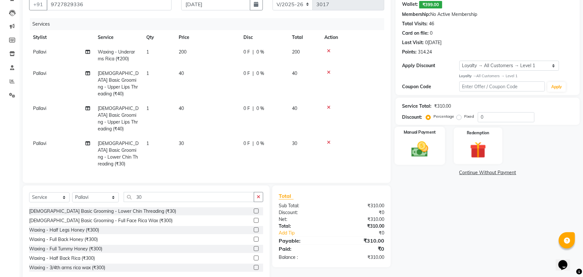
click at [432, 157] on img at bounding box center [420, 149] width 28 height 20
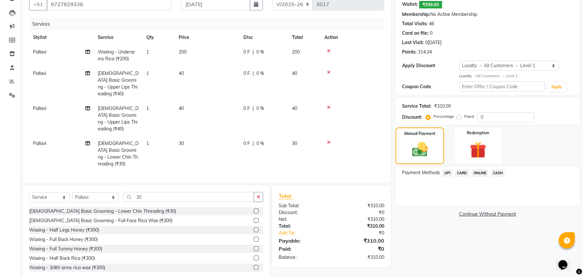
click at [450, 171] on span "UPI" at bounding box center [448, 172] width 10 height 7
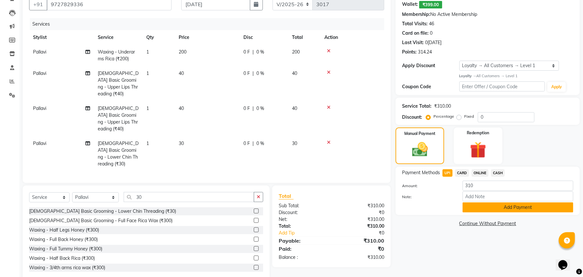
click at [512, 209] on button "Add Payment" at bounding box center [518, 207] width 111 height 10
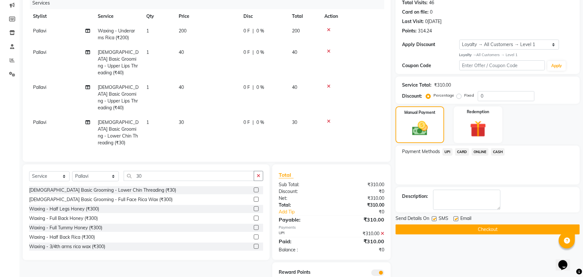
scroll to position [94, 0]
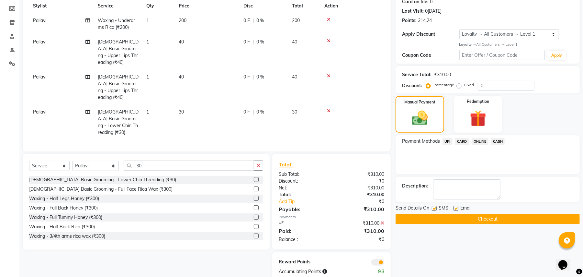
click at [433, 207] on label at bounding box center [434, 208] width 5 height 5
click at [433, 207] on input "checkbox" at bounding box center [434, 208] width 4 height 4
checkbox input "false"
click at [473, 222] on button "Checkout" at bounding box center [488, 219] width 184 height 10
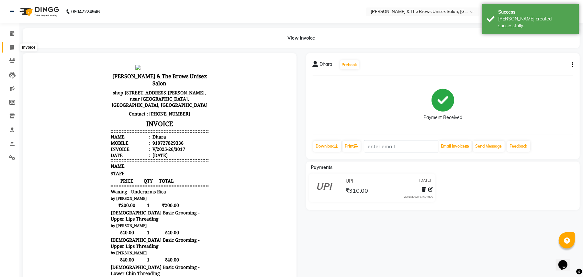
click at [12, 47] on icon at bounding box center [12, 47] width 4 height 5
select select "872"
select select "service"
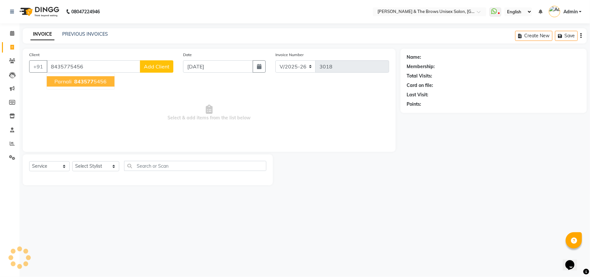
type input "8435775456"
select select "1: Object"
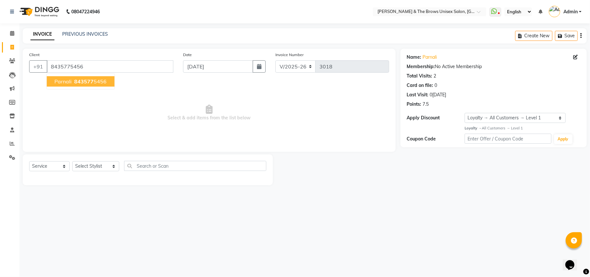
click at [79, 82] on span "843577" at bounding box center [83, 81] width 19 height 6
select select "1: Object"
click at [106, 166] on select "Select Stylist[PERSON_NAME] manager[PERSON_NAME]n[PERSON_NAME]i ma'am owner[PER…" at bounding box center [95, 166] width 47 height 10
select select "35213"
click at [72, 161] on select "Select Stylist[PERSON_NAME] manager[PERSON_NAME]n[PERSON_NAME]i ma'am owner[PER…" at bounding box center [95, 166] width 47 height 10
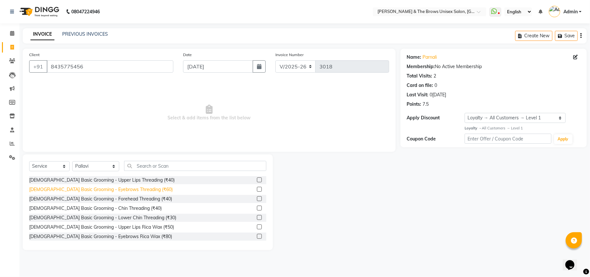
click at [125, 190] on div "[DEMOGRAPHIC_DATA] Basic Grooming - Eyebrows Threading (₹60)" at bounding box center [100, 189] width 143 height 7
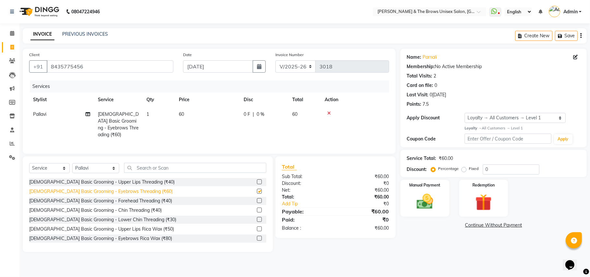
checkbox input "false"
click at [128, 181] on div "[DEMOGRAPHIC_DATA] Basic Grooming - Upper Lips Threading (₹40)" at bounding box center [101, 181] width 145 height 7
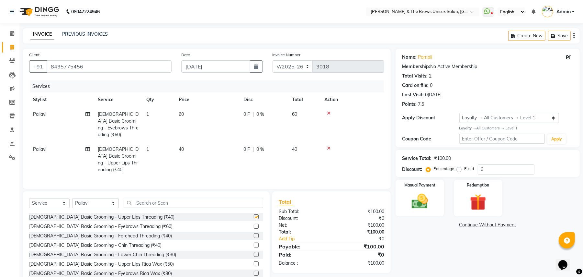
checkbox input "false"
click at [125, 232] on div "[DEMOGRAPHIC_DATA] Basic Grooming - Forehead Threading (₹40)" at bounding box center [100, 235] width 143 height 7
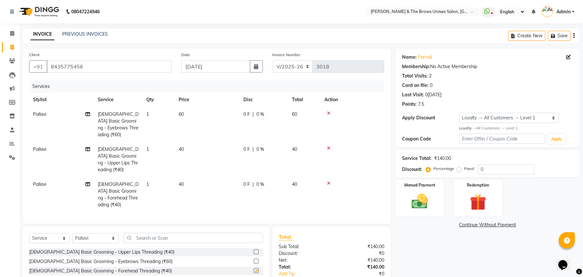
checkbox input "false"
click at [428, 214] on div "Manual Payment" at bounding box center [420, 198] width 51 height 38
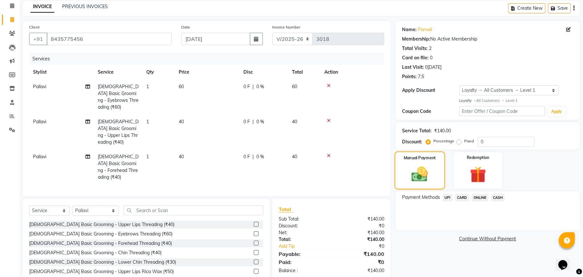
scroll to position [40, 0]
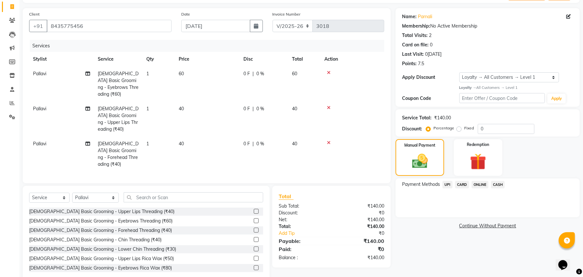
click at [450, 185] on span "UPI" at bounding box center [448, 184] width 10 height 7
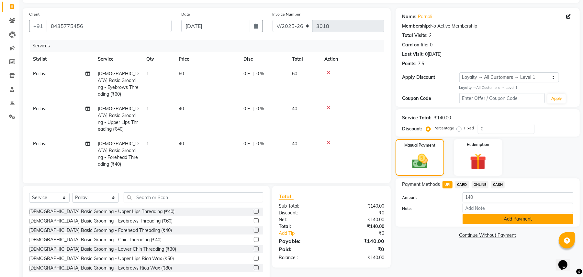
click at [506, 219] on button "Add Payment" at bounding box center [518, 219] width 111 height 10
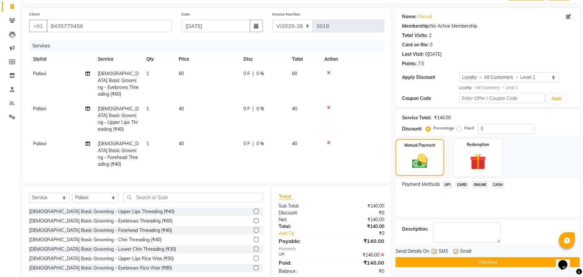
click at [436, 250] on label at bounding box center [434, 251] width 5 height 5
click at [436, 250] on input "checkbox" at bounding box center [434, 251] width 4 height 4
checkbox input "false"
click at [480, 260] on button "Checkout" at bounding box center [488, 262] width 184 height 10
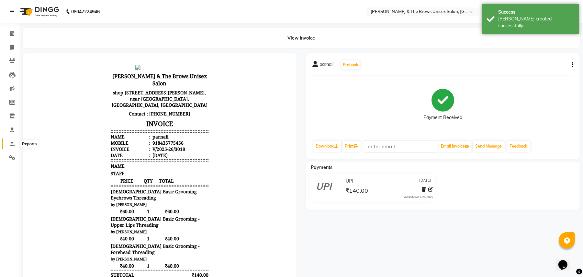
click at [10, 143] on icon at bounding box center [12, 143] width 5 height 5
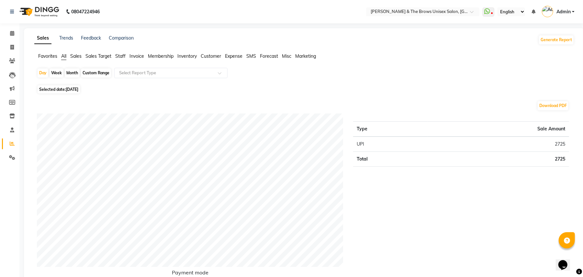
click at [73, 74] on div "Month" at bounding box center [72, 72] width 15 height 9
select select "9"
select select "2025"
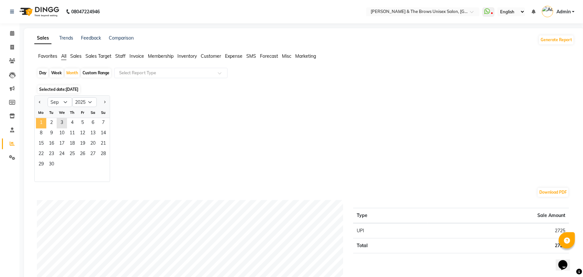
click at [41, 122] on span "1" at bounding box center [41, 123] width 10 height 10
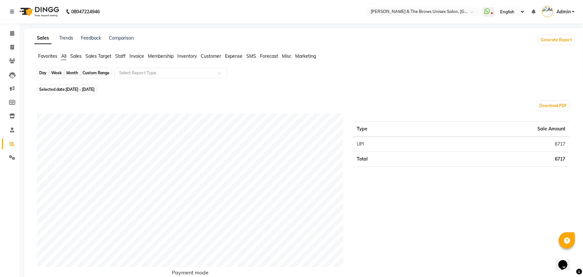
click at [71, 74] on div "Month" at bounding box center [72, 72] width 15 height 9
select select "9"
select select "2025"
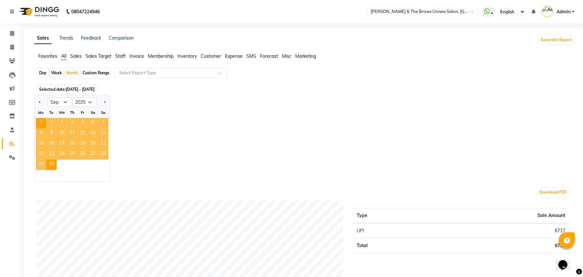
click at [44, 73] on div "Day" at bounding box center [43, 72] width 11 height 9
select select "9"
select select "2025"
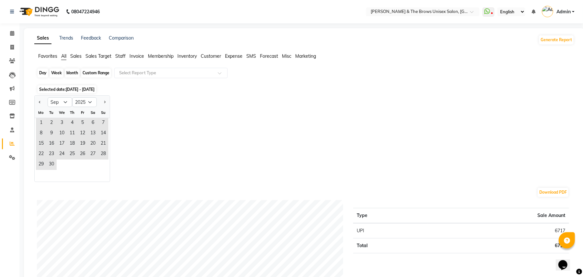
click at [43, 71] on div "Day" at bounding box center [43, 72] width 11 height 9
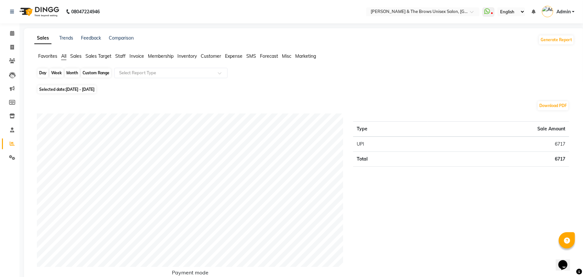
click at [43, 74] on div "Day" at bounding box center [43, 72] width 11 height 9
select select "9"
select select "2025"
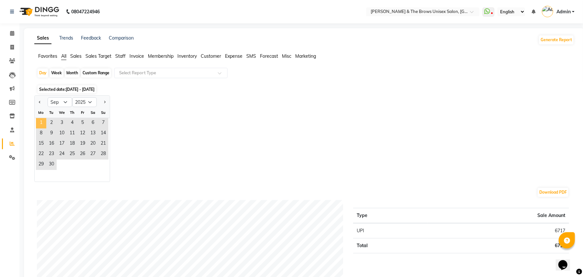
click at [42, 125] on span "1" at bounding box center [41, 123] width 10 height 10
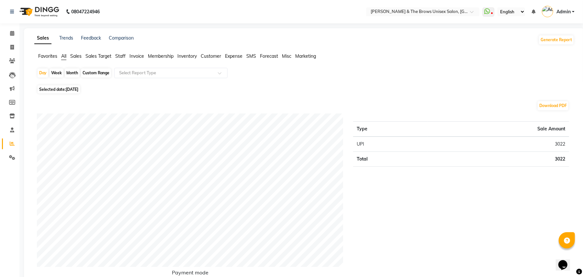
click at [74, 89] on span "01-09-2025" at bounding box center [72, 89] width 13 height 5
select select "9"
select select "2025"
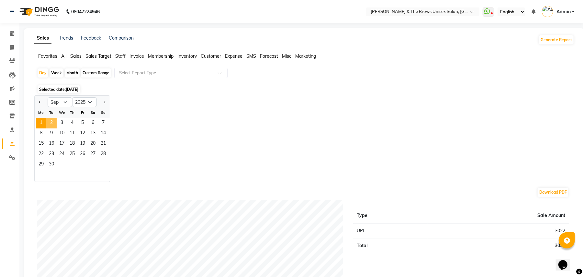
click at [51, 123] on span "2" at bounding box center [51, 123] width 10 height 10
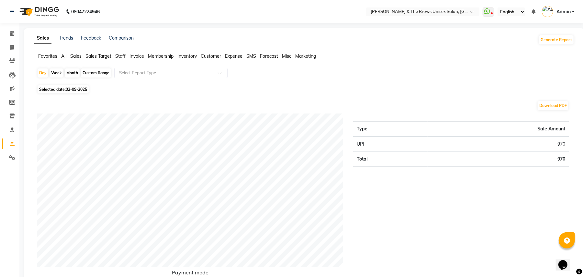
click at [70, 89] on span "02-09-2025" at bounding box center [76, 89] width 21 height 5
select select "9"
select select "2025"
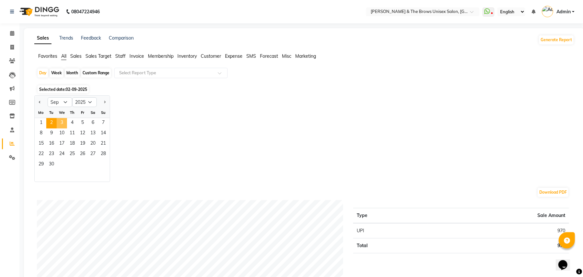
click at [63, 126] on span "3" at bounding box center [62, 123] width 10 height 10
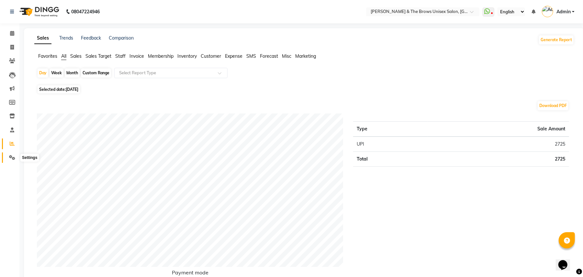
click at [12, 157] on icon at bounding box center [12, 157] width 6 height 5
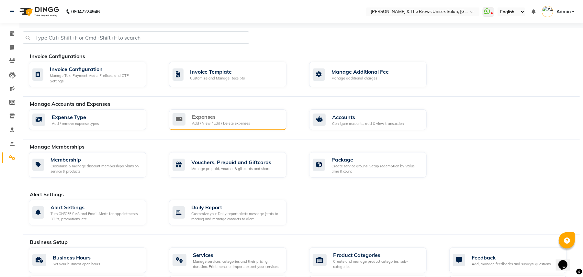
click at [221, 120] on div "Expenses" at bounding box center [221, 117] width 58 height 8
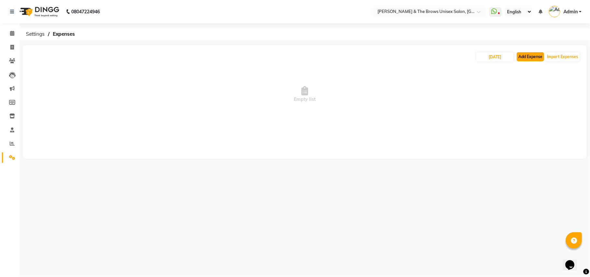
click at [520, 54] on button "Add Expense" at bounding box center [530, 56] width 27 height 9
select select "1"
select select "2315"
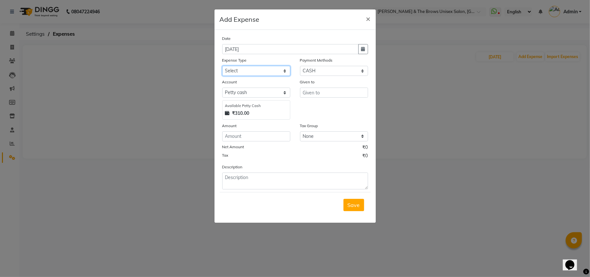
click at [284, 72] on select "Select Advance Salary Cash transfer to bank Cash transfer to hub Charity Client…" at bounding box center [256, 71] width 68 height 10
select select "1681"
click at [222, 66] on select "Select Advance Salary Cash transfer to bank Cash transfer to hub Charity Client…" at bounding box center [256, 71] width 68 height 10
click at [308, 91] on input "text" at bounding box center [334, 92] width 68 height 10
type input "tea vendor"
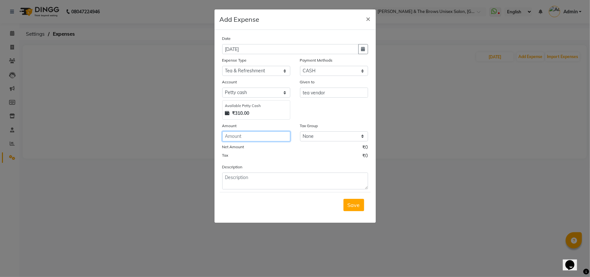
click at [236, 137] on input "number" at bounding box center [256, 136] width 68 height 10
type input "100"
click at [355, 210] on button "Save" at bounding box center [353, 205] width 21 height 12
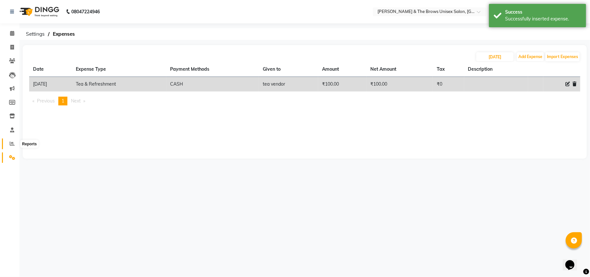
click at [14, 141] on icon at bounding box center [12, 143] width 5 height 5
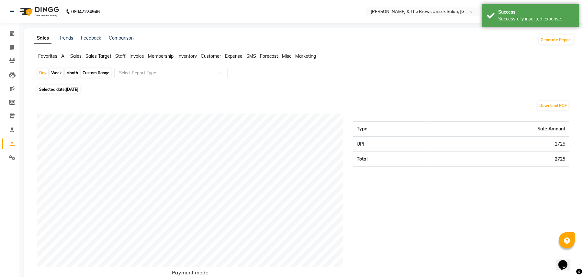
click at [67, 72] on div "Month" at bounding box center [72, 72] width 15 height 9
select select "9"
select select "2025"
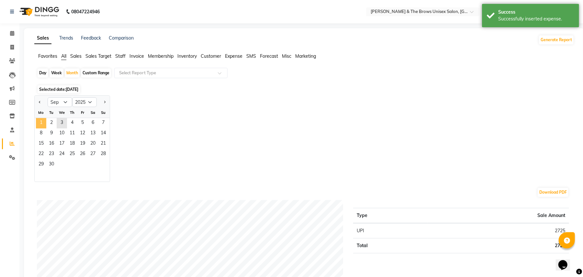
click at [41, 124] on span "1" at bounding box center [41, 123] width 10 height 10
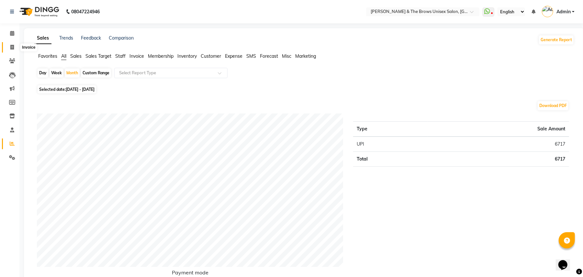
click at [10, 47] on icon at bounding box center [12, 47] width 4 height 5
select select "872"
select select "service"
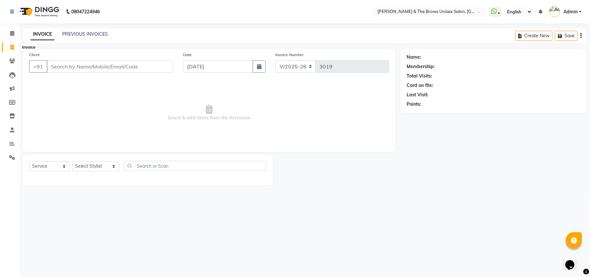
click at [11, 45] on icon at bounding box center [12, 47] width 4 height 5
select select "872"
select select "service"
click at [10, 144] on icon at bounding box center [12, 143] width 5 height 5
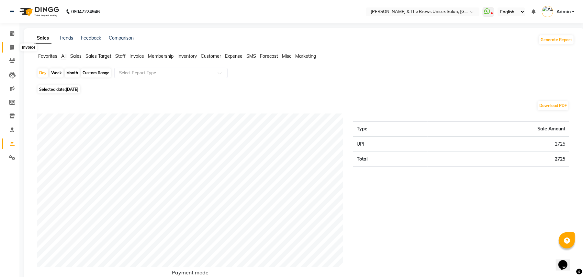
click at [12, 48] on icon at bounding box center [12, 47] width 4 height 5
select select "872"
select select "service"
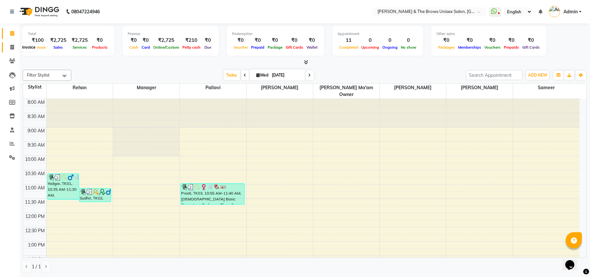
click at [13, 49] on icon at bounding box center [12, 47] width 4 height 5
select select "872"
select select "service"
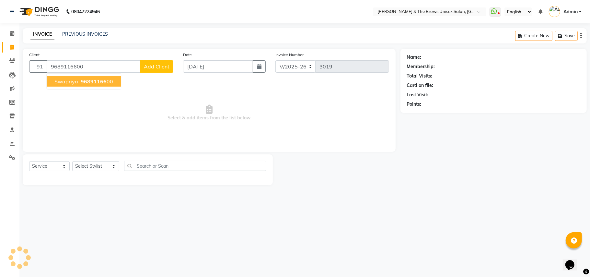
type input "9689116600"
select select "2: Object"
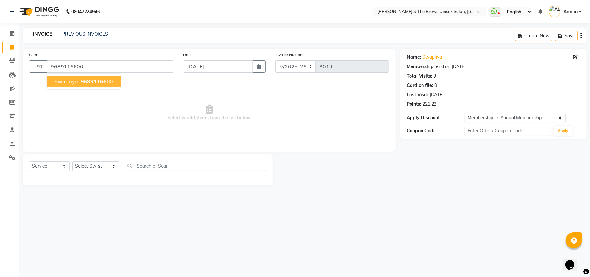
click at [86, 83] on span "96891166" at bounding box center [94, 81] width 26 height 6
select select "2: Object"
click at [105, 166] on select "Select Stylist[PERSON_NAME] manager[PERSON_NAME]n[PERSON_NAME]i ma'am owner[PER…" at bounding box center [95, 166] width 47 height 10
select select "85998"
click at [72, 161] on select "Select Stylist[PERSON_NAME] manager[PERSON_NAME]n[PERSON_NAME]i ma'am owner[PER…" at bounding box center [95, 166] width 47 height 10
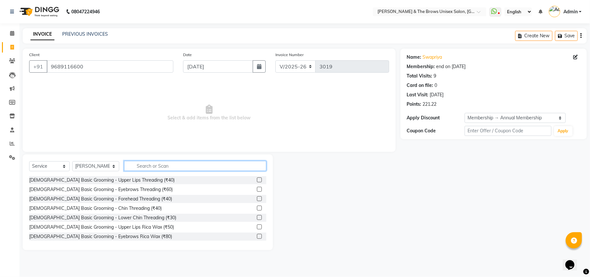
click at [137, 164] on input "text" at bounding box center [195, 166] width 142 height 10
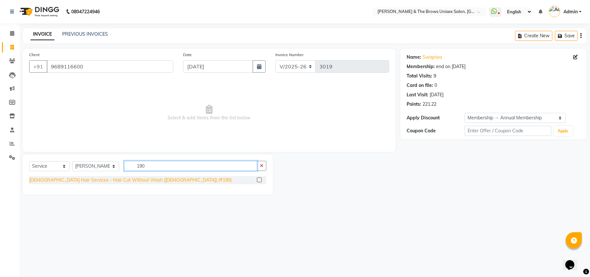
type input "190"
click at [128, 182] on div "[DEMOGRAPHIC_DATA] Hair Services - Hair Cut Without Wash ([DEMOGRAPHIC_DATA]) (…" at bounding box center [130, 180] width 202 height 7
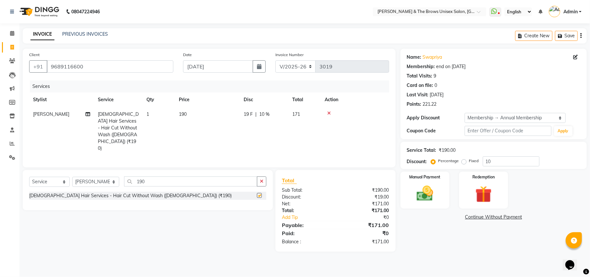
checkbox input "false"
click at [442, 200] on div "Manual Payment" at bounding box center [424, 190] width 51 height 38
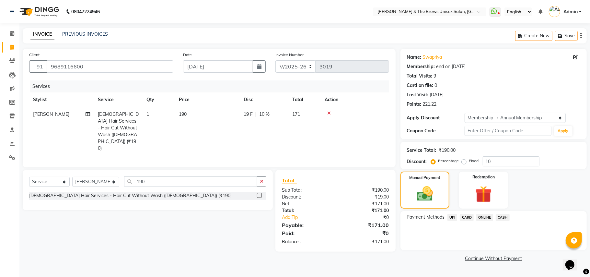
drag, startPoint x: 451, startPoint y: 214, endPoint x: 444, endPoint y: 215, distance: 6.9
click at [451, 214] on span "UPI" at bounding box center [452, 216] width 10 height 7
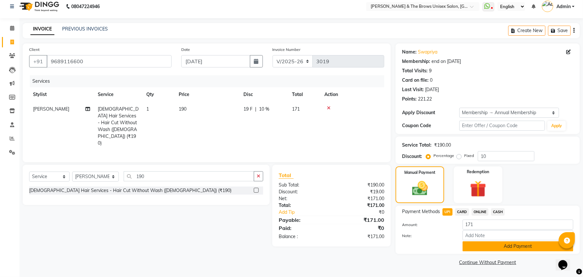
click at [486, 242] on button "Add Payment" at bounding box center [518, 246] width 111 height 10
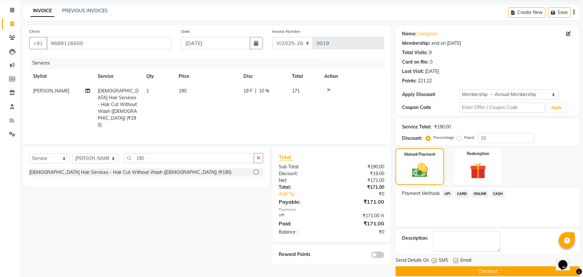
scroll to position [33, 0]
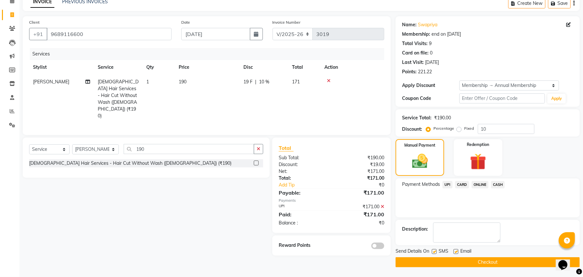
click at [435, 252] on label at bounding box center [434, 251] width 5 height 5
click at [435, 252] on input "checkbox" at bounding box center [434, 251] width 4 height 4
checkbox input "false"
click at [482, 258] on button "Checkout" at bounding box center [488, 262] width 184 height 10
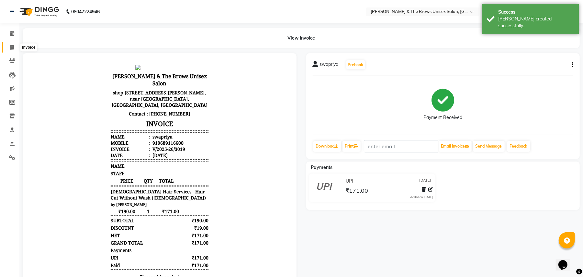
click at [13, 47] on icon at bounding box center [12, 47] width 4 height 5
select select "872"
select select "service"
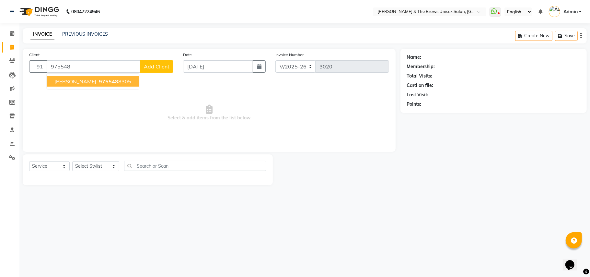
click at [99, 83] on span "975548" at bounding box center [108, 81] width 19 height 6
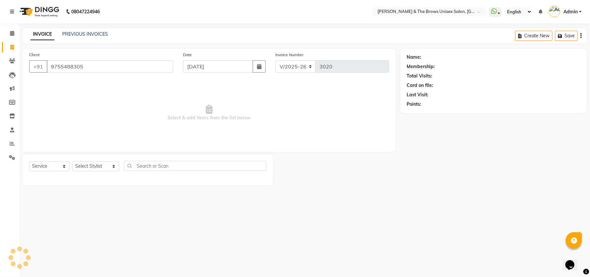
type input "9755488305"
select select "1: Object"
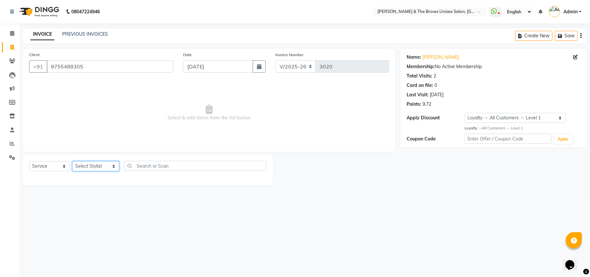
click at [106, 167] on select "Select Stylist[PERSON_NAME] manager[PERSON_NAME]n[PERSON_NAME]i ma'am owner[PER…" at bounding box center [95, 166] width 47 height 10
select select "85998"
click at [72, 161] on select "Select Stylist[PERSON_NAME] manager[PERSON_NAME]n[PERSON_NAME]i ma'am owner[PER…" at bounding box center [95, 166] width 47 height 10
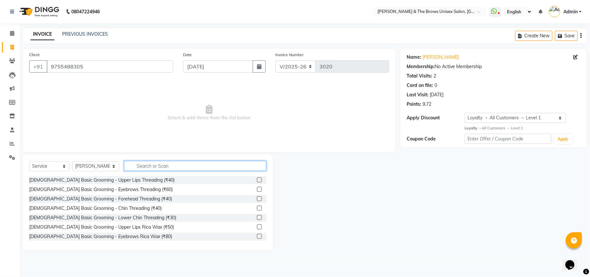
click at [164, 165] on input "text" at bounding box center [195, 166] width 142 height 10
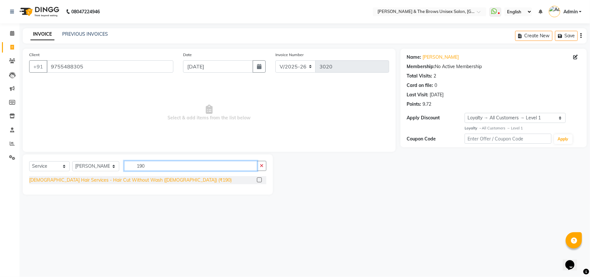
type input "190"
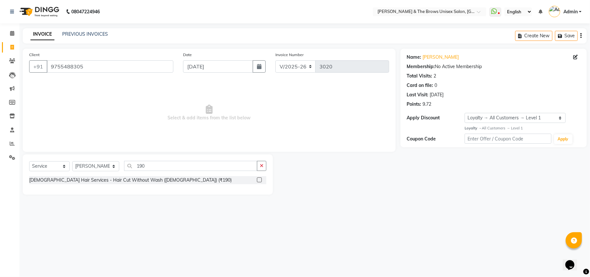
drag, startPoint x: 143, startPoint y: 181, endPoint x: 248, endPoint y: 180, distance: 105.6
click at [144, 180] on div "[DEMOGRAPHIC_DATA] Hair Services - Hair Cut Without Wash ([DEMOGRAPHIC_DATA]) (…" at bounding box center [130, 180] width 202 height 7
checkbox input "false"
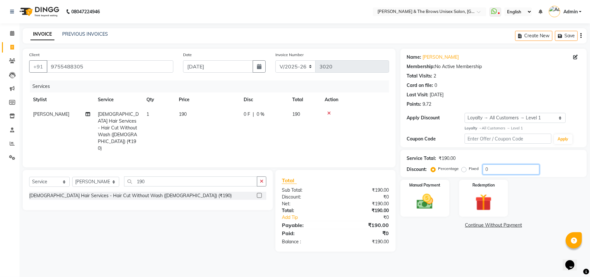
click at [485, 169] on input "0" at bounding box center [511, 169] width 57 height 10
type input "10"
click at [434, 208] on img at bounding box center [425, 201] width 28 height 20
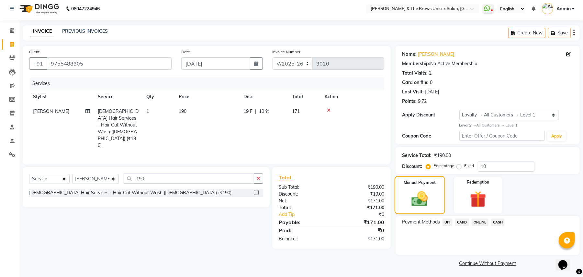
scroll to position [4, 0]
click at [449, 222] on span "UPI" at bounding box center [448, 220] width 10 height 7
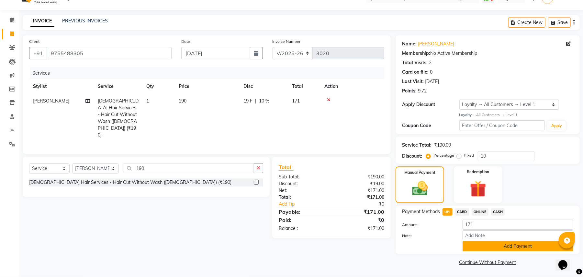
click at [501, 245] on button "Add Payment" at bounding box center [518, 246] width 111 height 10
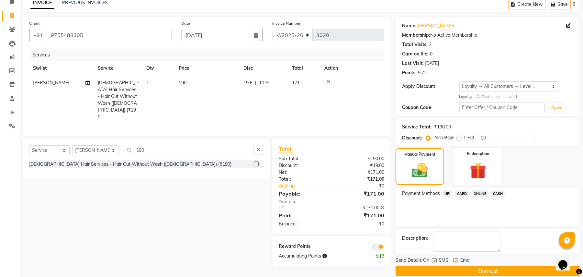
scroll to position [41, 0]
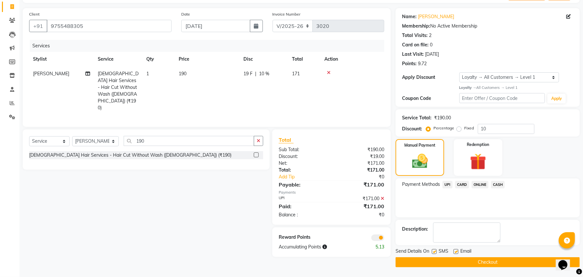
click at [434, 251] on label at bounding box center [434, 251] width 5 height 5
click at [434, 251] on input "checkbox" at bounding box center [434, 251] width 4 height 4
checkbox input "false"
click at [482, 261] on button "Checkout" at bounding box center [488, 262] width 184 height 10
